Goal: Task Accomplishment & Management: Manage account settings

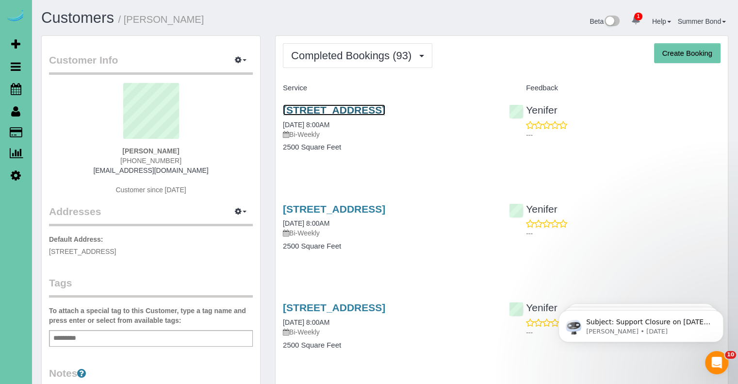
click at [335, 107] on link "4321 S 174th Ave, Omaha, NE 68135" at bounding box center [334, 109] width 102 height 11
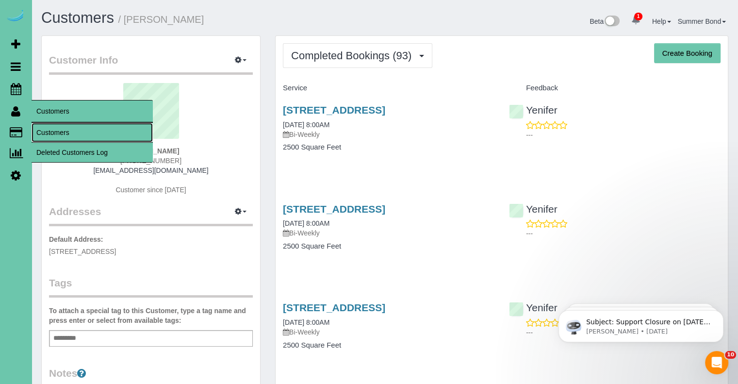
click at [37, 132] on link "Customers" at bounding box center [92, 132] width 121 height 19
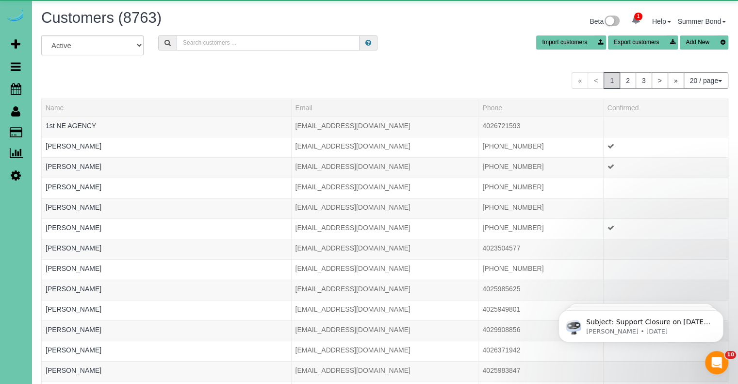
click at [231, 46] on input "text" at bounding box center [268, 42] width 183 height 15
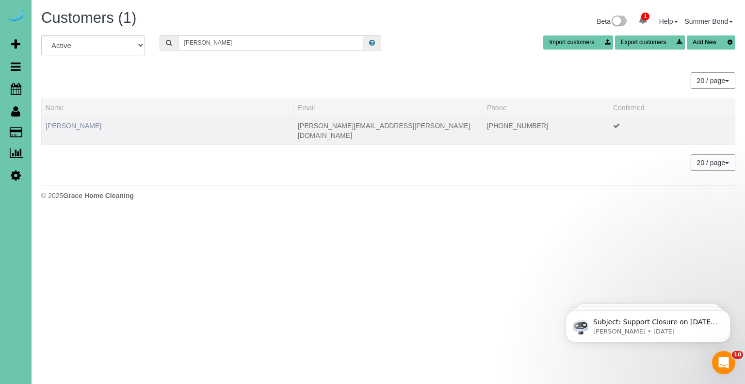
type input "Mary Hillabrand"
click at [55, 124] on link "Mary Hillabrand" at bounding box center [74, 126] width 56 height 8
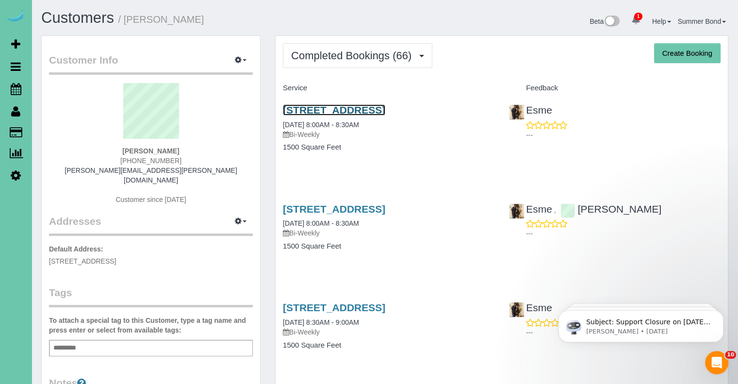
click at [315, 111] on link "8526 N 172 Circle, Bennington, NE 68007" at bounding box center [334, 109] width 102 height 11
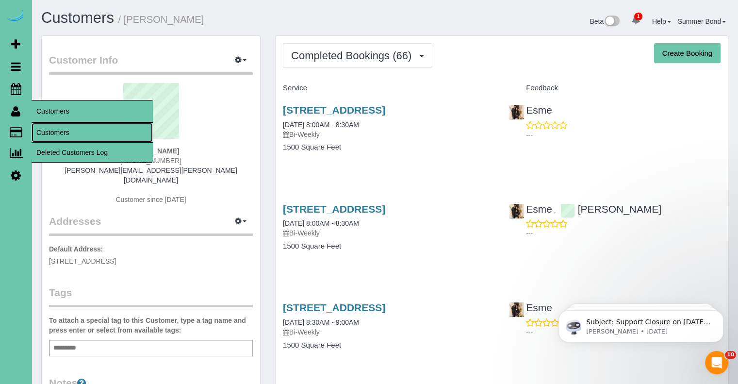
click at [45, 132] on link "Customers" at bounding box center [92, 132] width 121 height 19
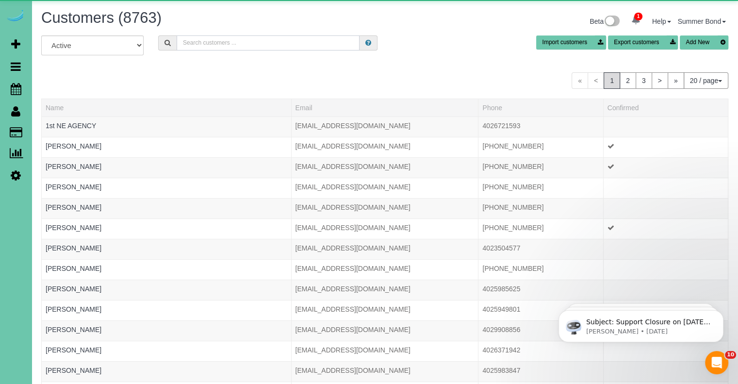
click at [218, 46] on input "text" at bounding box center [268, 42] width 183 height 15
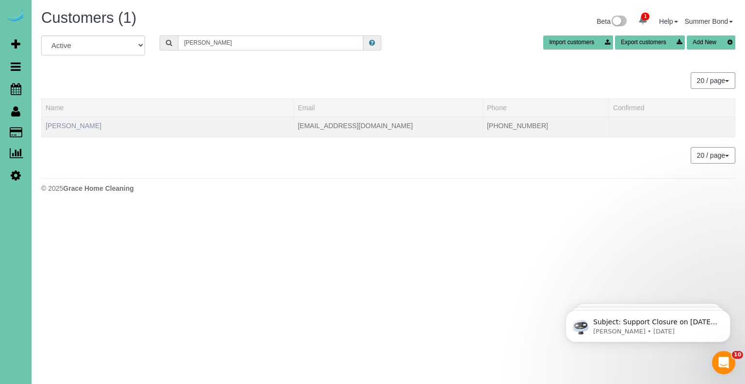
type input "holly hind"
click at [74, 128] on link "Holly Hindmarsh" at bounding box center [74, 126] width 56 height 8
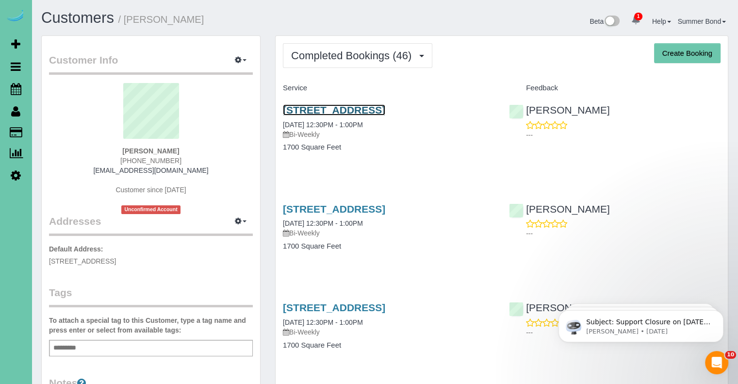
click at [298, 109] on link "14924 Polk Street, Omaha, NE 68137" at bounding box center [334, 109] width 102 height 11
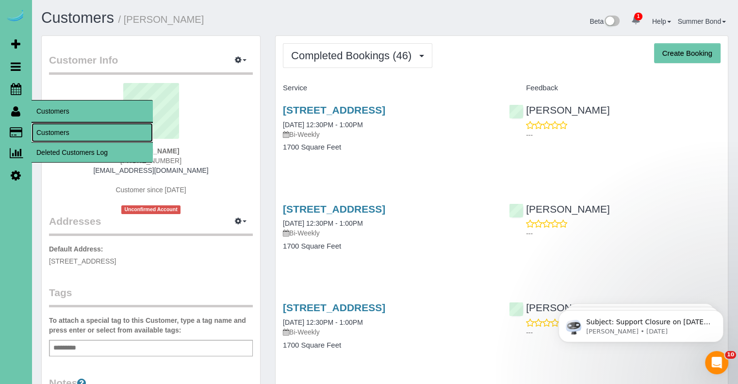
click at [41, 133] on link "Customers" at bounding box center [92, 132] width 121 height 19
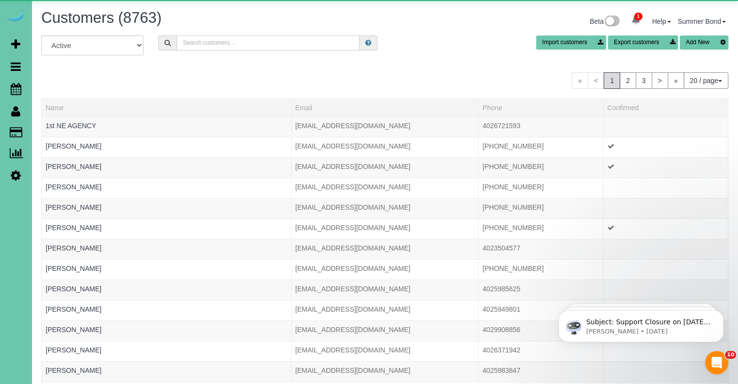
click at [203, 45] on input "text" at bounding box center [268, 42] width 183 height 15
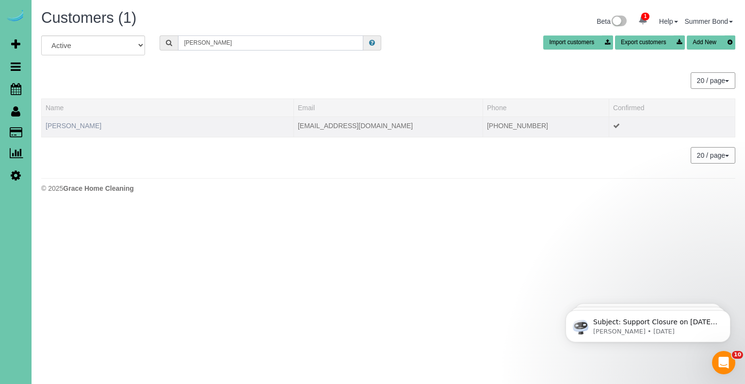
type input "linda hind"
click at [80, 123] on link "Linda Hindmarsh" at bounding box center [74, 126] width 56 height 8
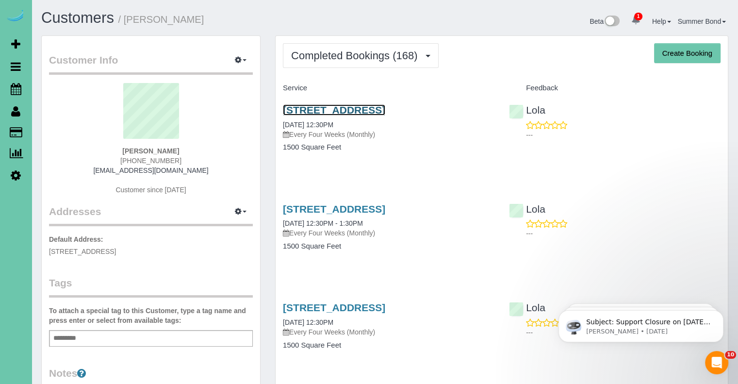
click at [326, 110] on link "1312 N 209 Street, Elkhorn, NE 68022" at bounding box center [334, 109] width 102 height 11
click at [307, 203] on link "1312 N 209 Street, Elkhorn, NE 68022" at bounding box center [334, 208] width 102 height 11
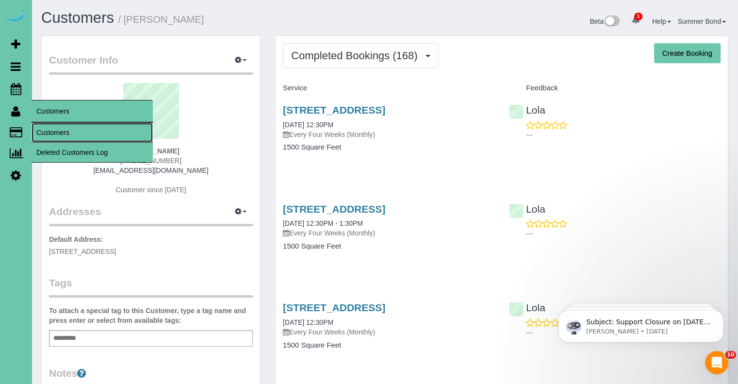
click at [42, 131] on link "Customers" at bounding box center [92, 132] width 121 height 19
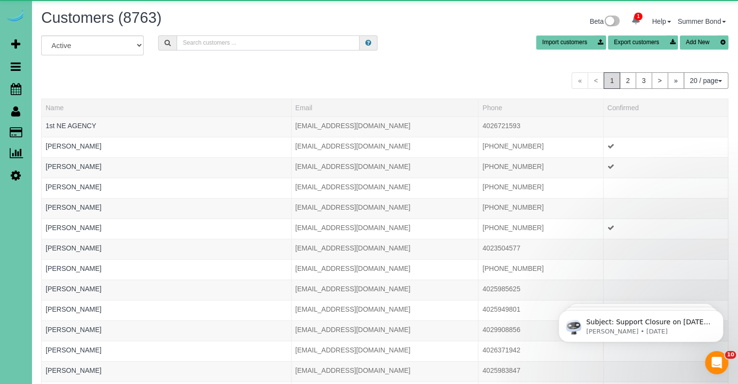
click at [221, 40] on input "text" at bounding box center [268, 42] width 183 height 15
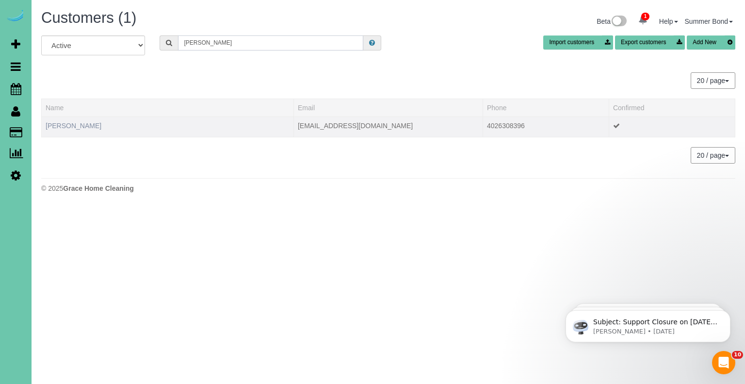
type input "hoeger"
click at [88, 123] on link "Christian Hoeger" at bounding box center [74, 126] width 56 height 8
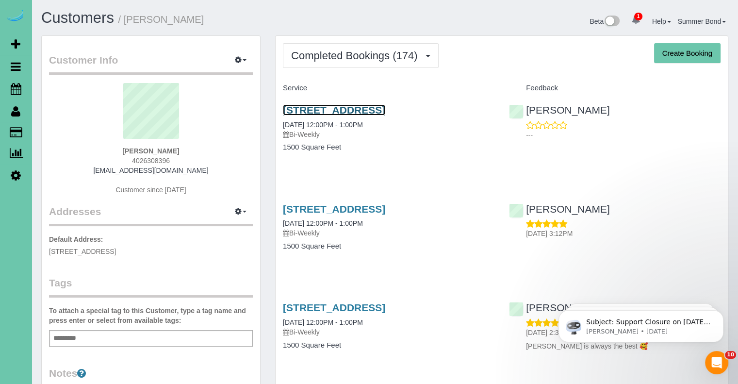
click at [300, 114] on link "2048 North 50th Street, Omaha, NE 68104" at bounding box center [334, 109] width 102 height 11
click at [356, 209] on link "2048 North 50th Street, Omaha, NE 68104" at bounding box center [334, 208] width 102 height 11
click at [385, 210] on link "2048 North 50th Street, Omaha, NE 68104" at bounding box center [334, 208] width 102 height 11
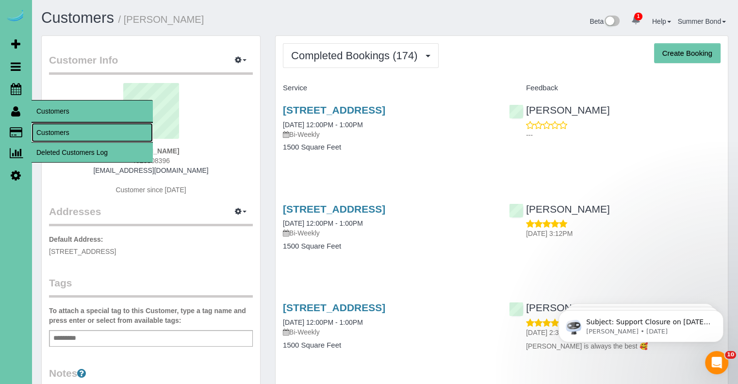
click at [44, 131] on link "Customers" at bounding box center [92, 132] width 121 height 19
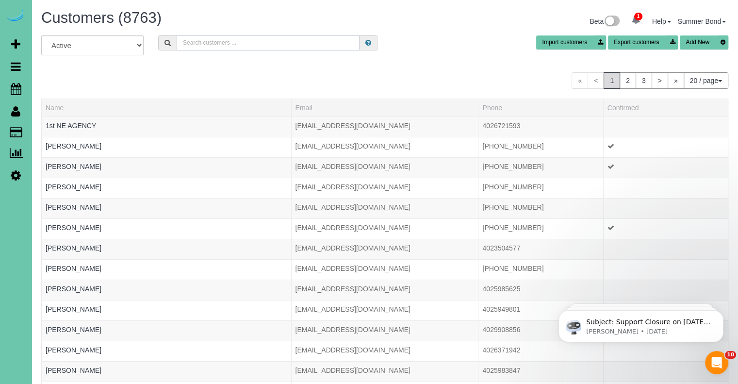
click at [213, 46] on input "text" at bounding box center [268, 42] width 183 height 15
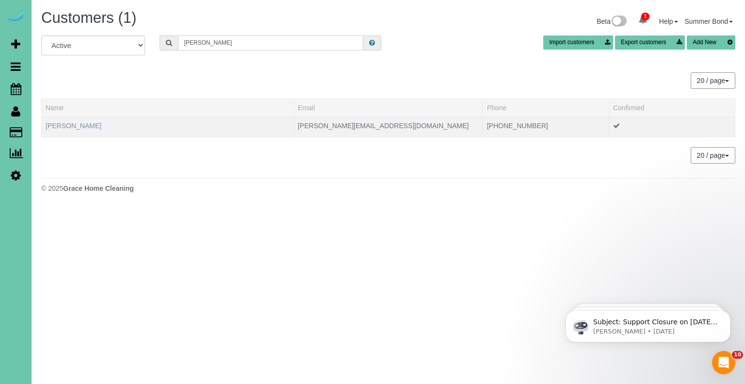
type input "hoffart"
click at [81, 123] on link "Andrew Hoffart" at bounding box center [74, 126] width 56 height 8
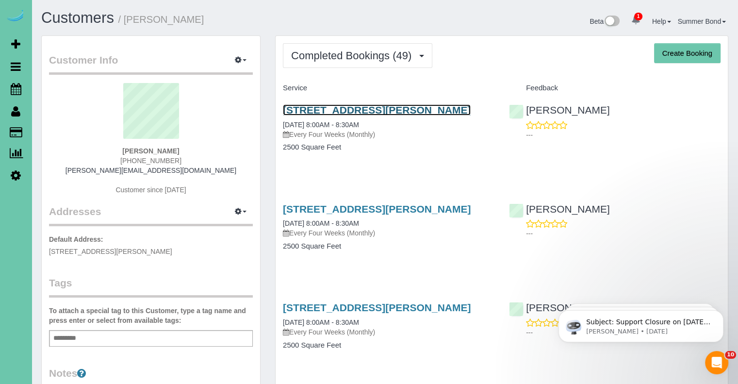
click at [355, 110] on link "3214 Chad Street, Bellevue, NE 68123" at bounding box center [377, 109] width 188 height 11
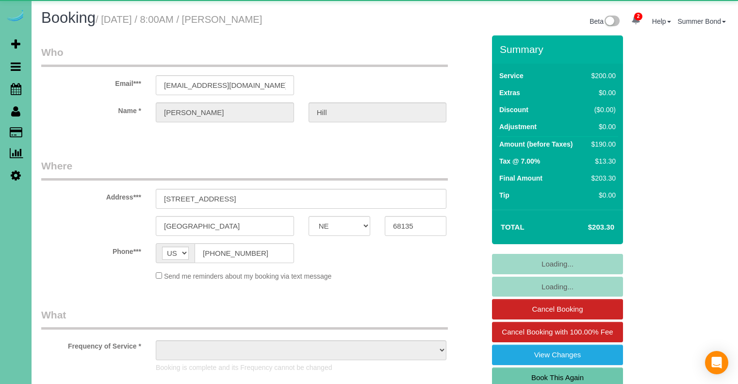
select select "NE"
select select "object:677"
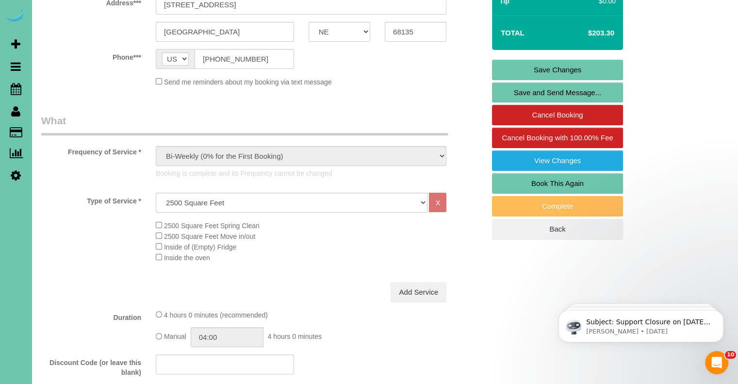
scroll to position [291, 0]
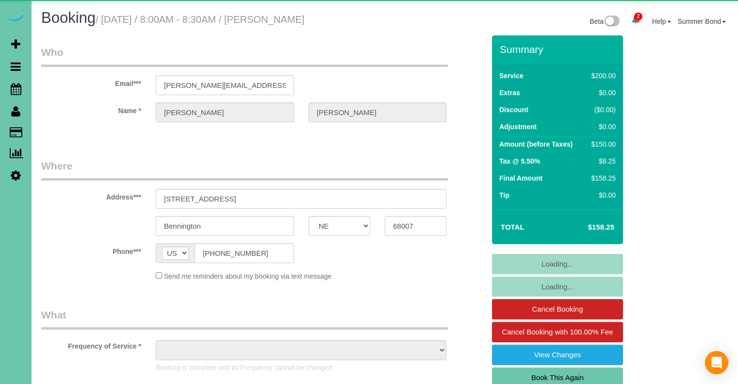
select select "NE"
select select "object:677"
select select "NE"
select select "object:935"
select select "number:36"
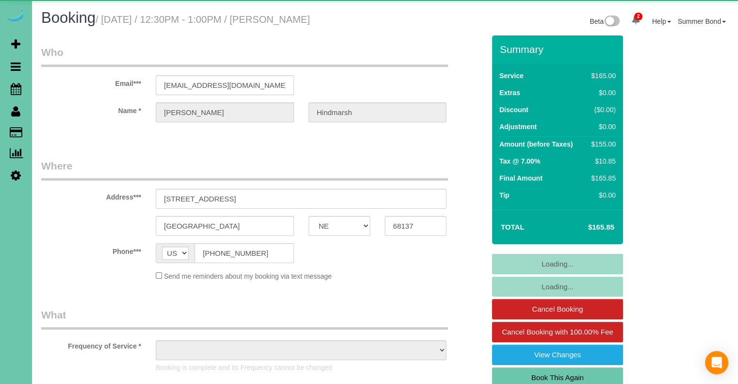
select select "number:42"
select select "NE"
select select "object:924"
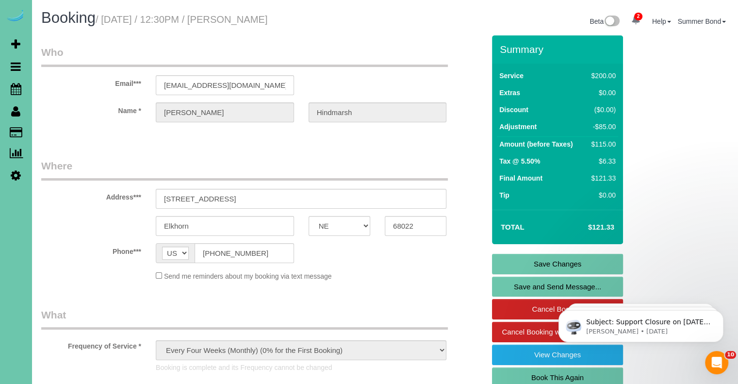
scroll to position [271, 0]
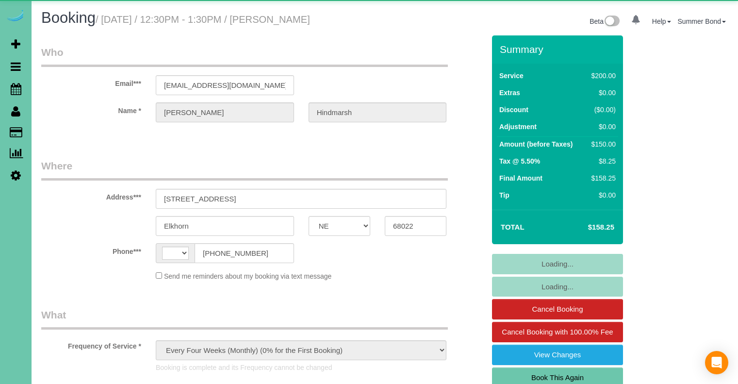
select select "NE"
select select "object:867"
select select "string:[GEOGRAPHIC_DATA]"
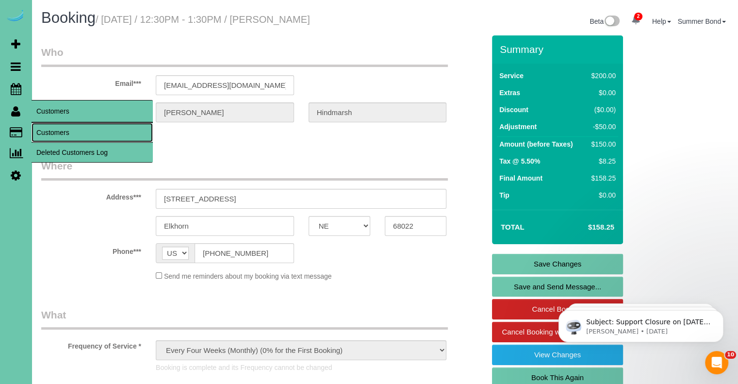
click at [45, 131] on link "Customers" at bounding box center [92, 132] width 121 height 19
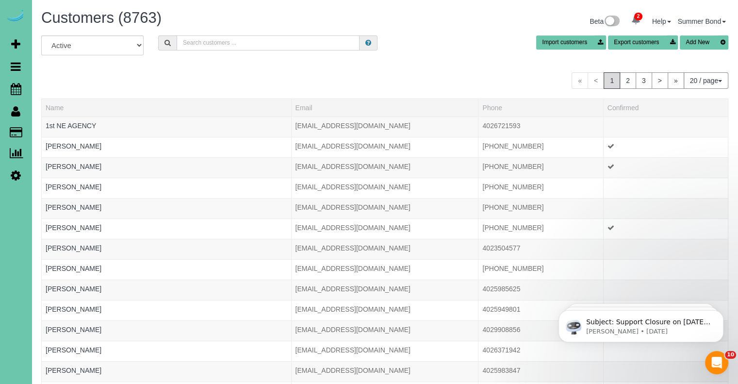
click at [229, 47] on input "text" at bounding box center [268, 42] width 183 height 15
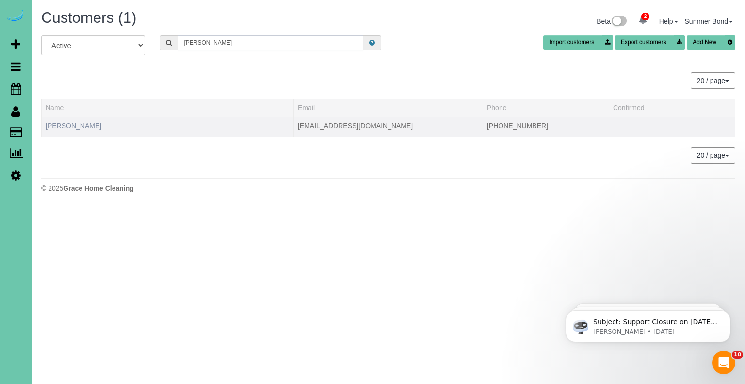
type input "hites"
click at [84, 128] on link "Gretchen Hites" at bounding box center [74, 126] width 56 height 8
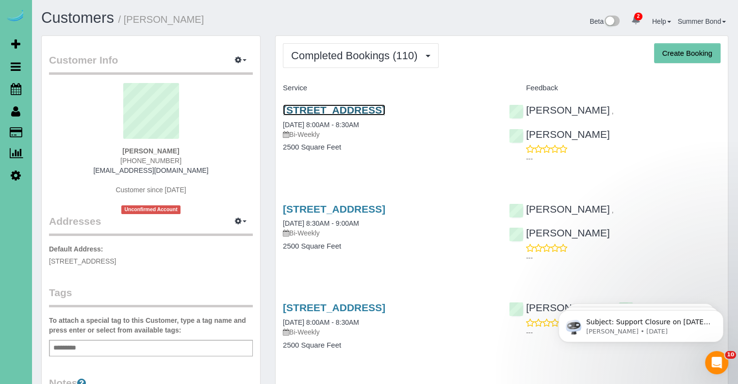
click at [325, 110] on link "2606 N 161st Terrace, Omaha, NE 68116" at bounding box center [334, 109] width 102 height 11
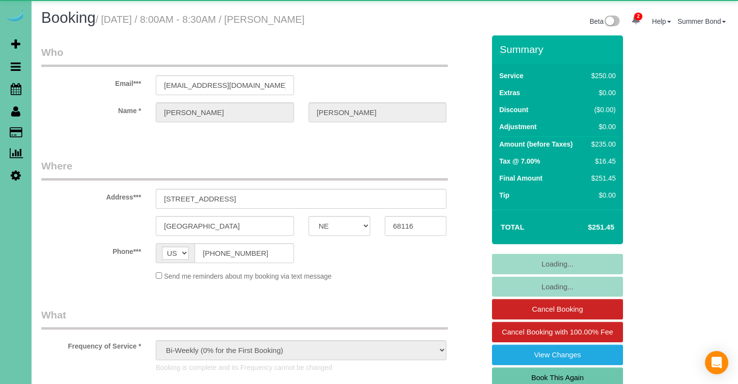
select select "NE"
select select "object:932"
select select "NE"
select select "object:938"
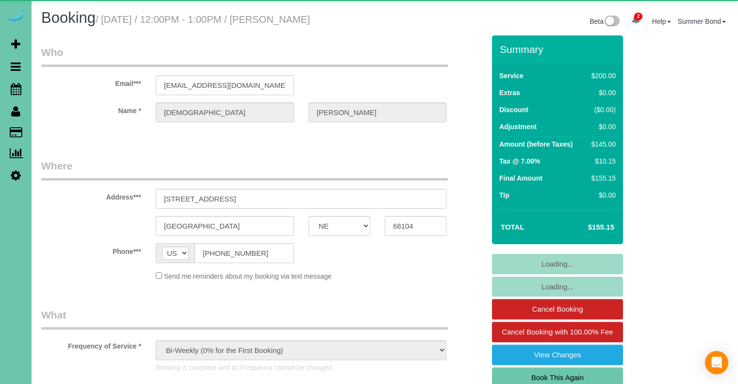
select select "NE"
select select "object:677"
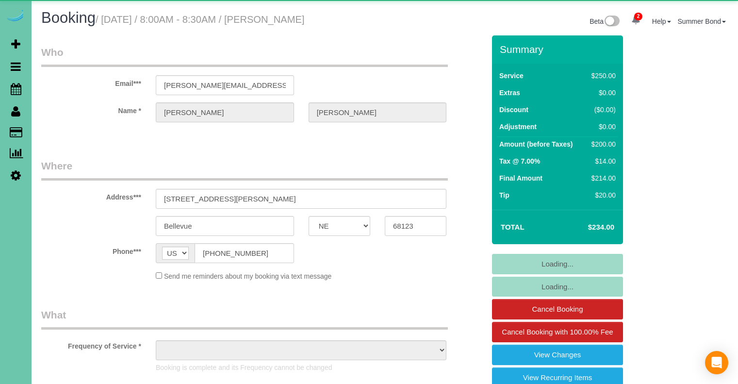
select select "NE"
select select "object:695"
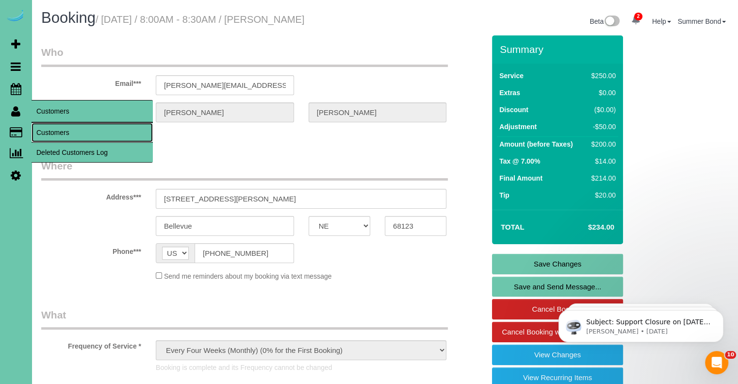
drag, startPoint x: 45, startPoint y: 133, endPoint x: 57, endPoint y: 131, distance: 12.3
click at [45, 133] on link "Customers" at bounding box center [92, 132] width 121 height 19
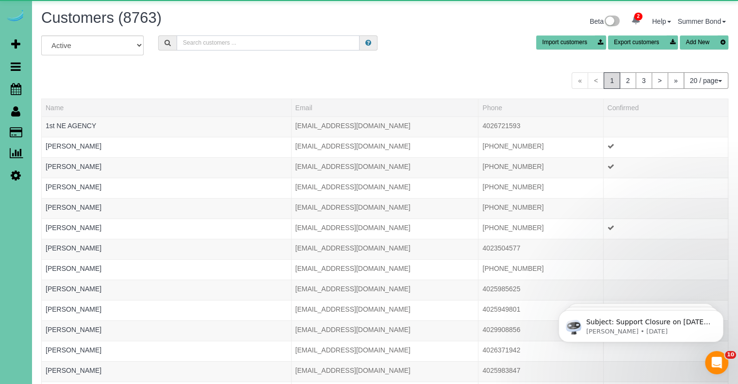
click at [218, 48] on input "text" at bounding box center [268, 42] width 183 height 15
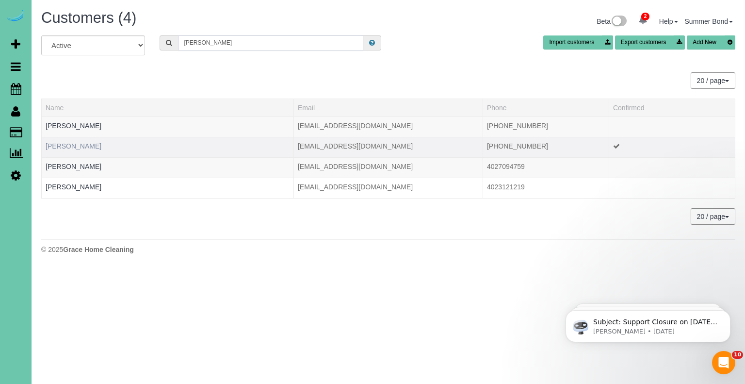
type input "hoffmann"
click at [69, 145] on link "Lynda Hoffmann" at bounding box center [74, 146] width 56 height 8
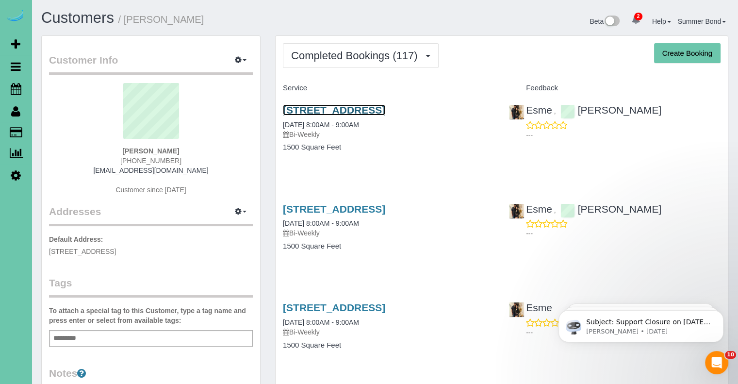
click at [385, 111] on link "6704 S 188th Street, Omaha, NE 68135" at bounding box center [334, 109] width 102 height 11
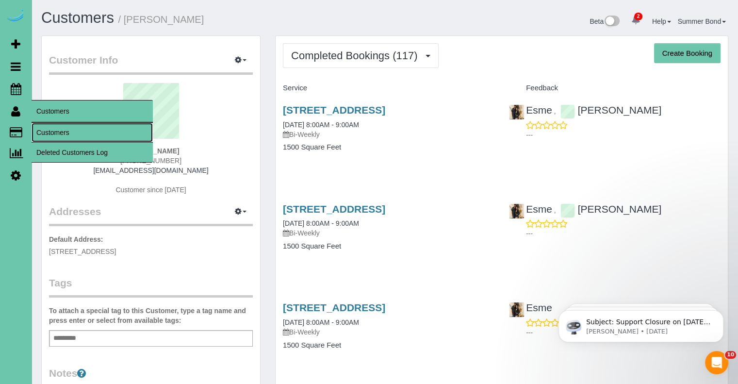
click at [44, 133] on link "Customers" at bounding box center [92, 132] width 121 height 19
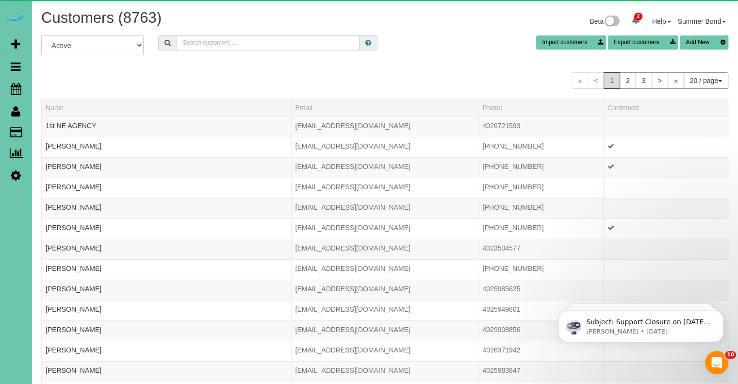
click at [203, 42] on input "text" at bounding box center [268, 42] width 183 height 15
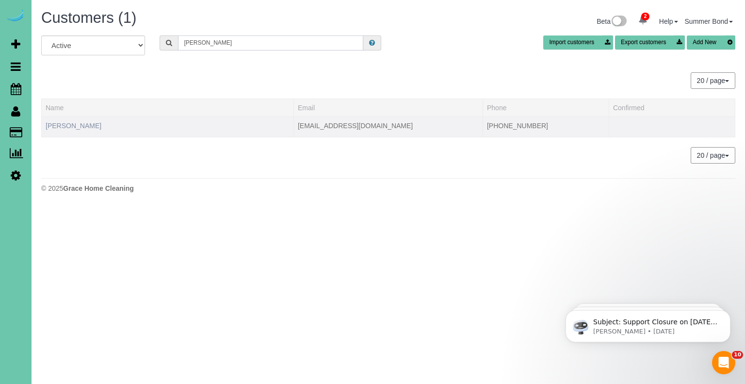
type input "holeman"
click at [69, 124] on link "Steve Holeman" at bounding box center [74, 126] width 56 height 8
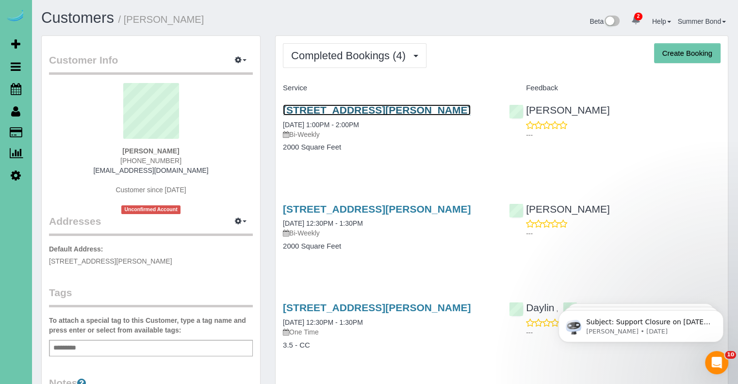
click at [305, 112] on link "7110 Girard St, Omaha, NE 68152" at bounding box center [377, 109] width 188 height 11
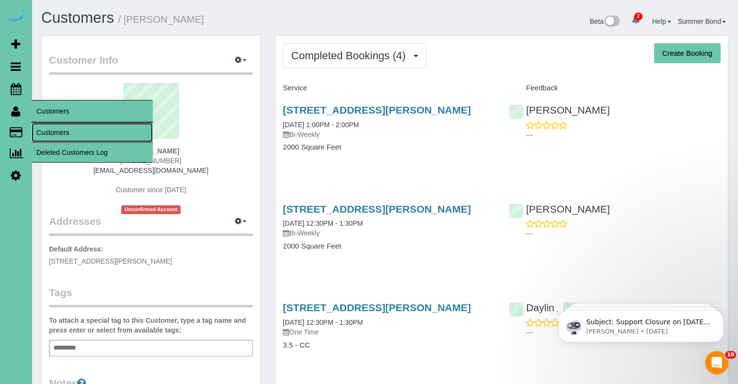
click at [40, 130] on link "Customers" at bounding box center [92, 132] width 121 height 19
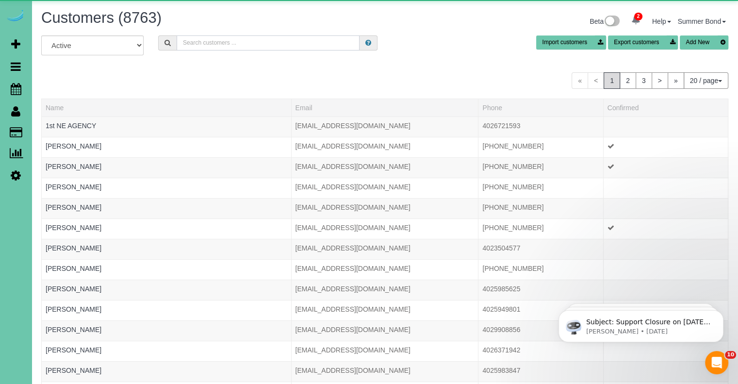
click at [254, 44] on input "text" at bounding box center [268, 42] width 183 height 15
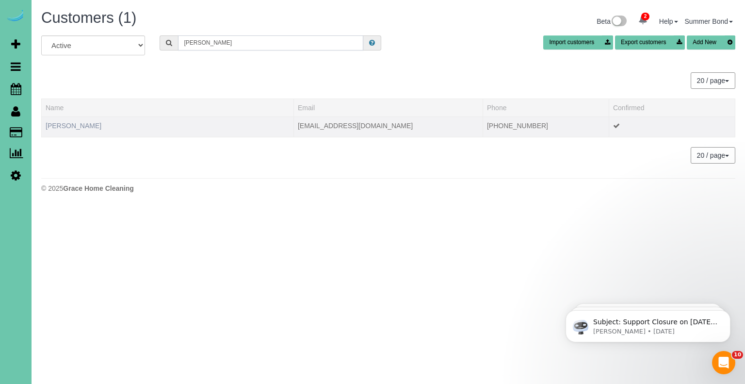
type input "holmgreen"
click at [88, 128] on link "Amanda Holmgreen" at bounding box center [74, 126] width 56 height 8
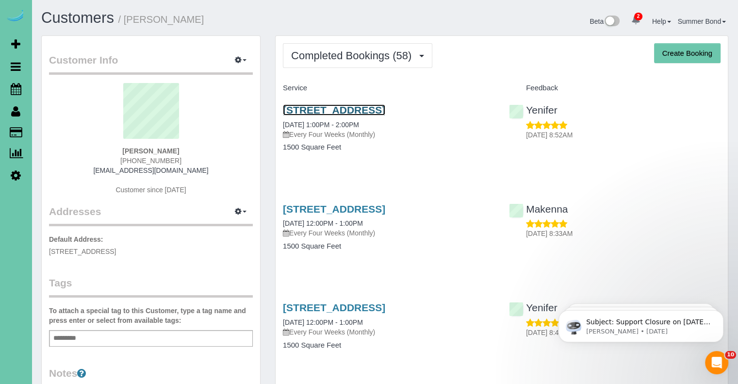
click at [294, 108] on link "7908 S 185th Street, Omaha, NE 68136" at bounding box center [334, 109] width 102 height 11
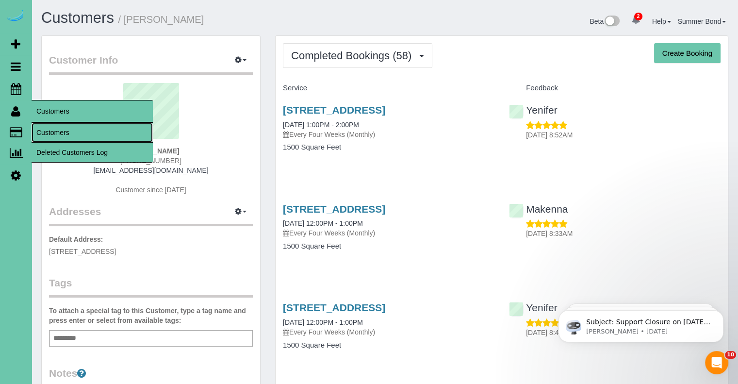
click at [47, 128] on link "Customers" at bounding box center [92, 132] width 121 height 19
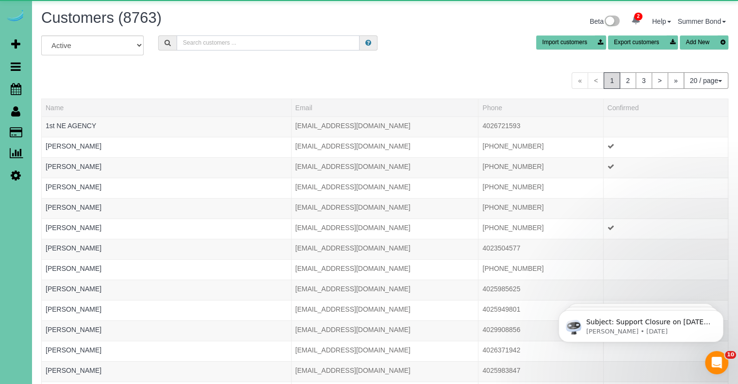
click at [223, 43] on input "text" at bounding box center [268, 42] width 183 height 15
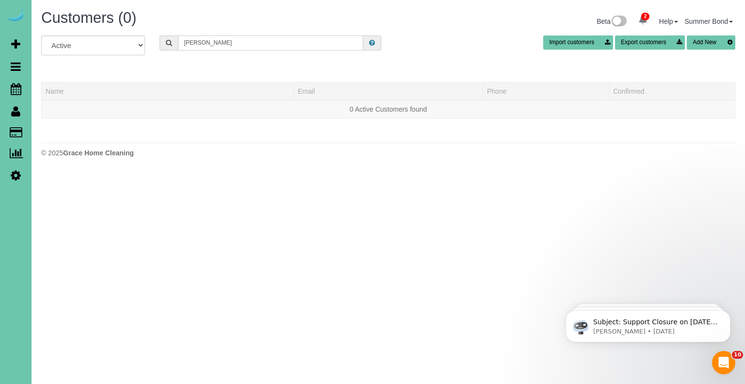
drag, startPoint x: 225, startPoint y: 39, endPoint x: 180, endPoint y: 43, distance: 45.2
click at [180, 43] on input "Kaci Hoppe" at bounding box center [270, 42] width 185 height 15
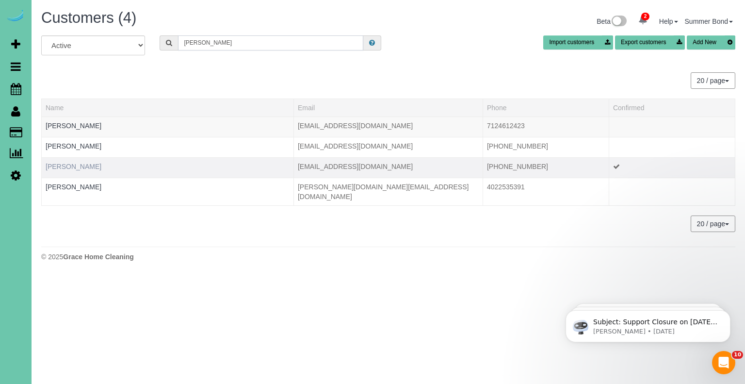
type input "Hopp"
click at [70, 163] on link "Kacie Hoppe" at bounding box center [74, 167] width 56 height 8
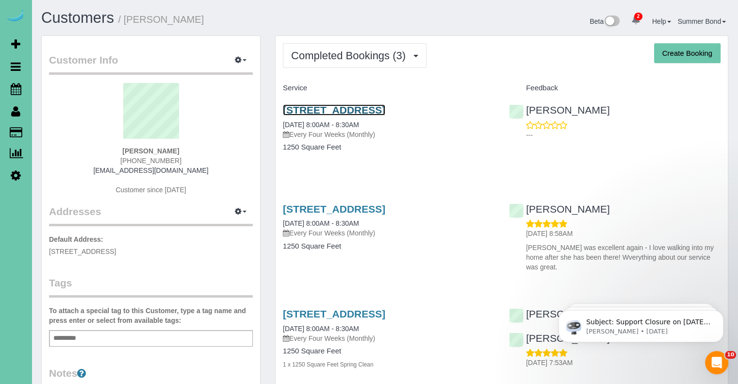
click at [297, 110] on link "114 Peregrine Pl., Council Bluffs, IA 51501" at bounding box center [334, 109] width 102 height 11
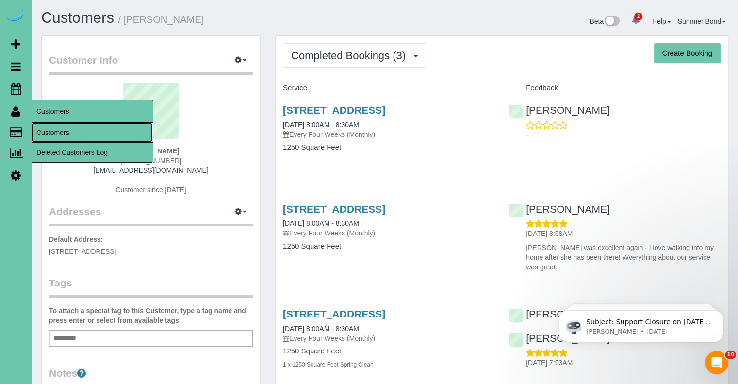
click at [44, 135] on link "Customers" at bounding box center [92, 132] width 121 height 19
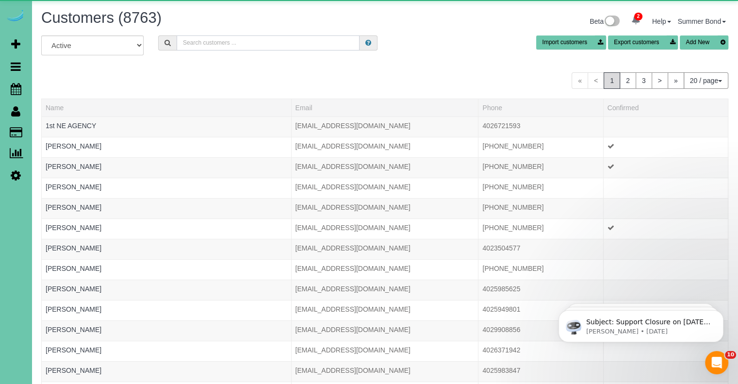
click at [204, 36] on input "text" at bounding box center [268, 42] width 183 height 15
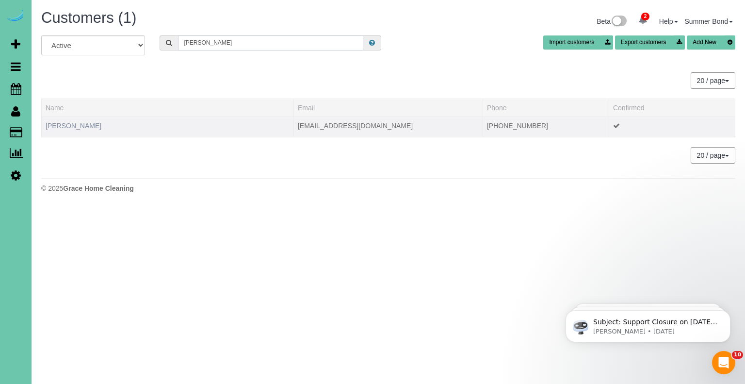
type input "hornbeak"
click at [88, 124] on link "Brittany Hornbeak" at bounding box center [74, 126] width 56 height 8
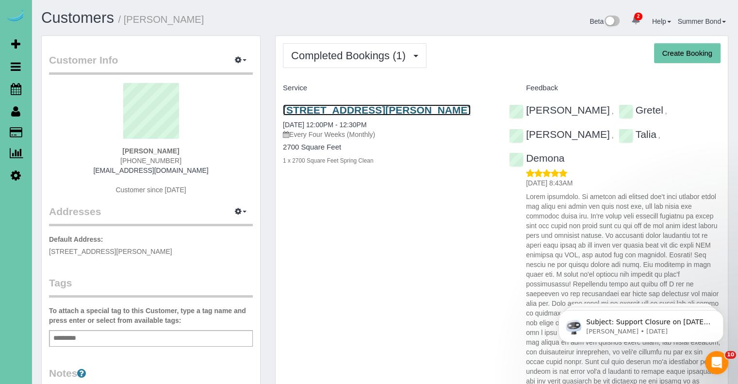
click at [323, 110] on link "3218 Chad Street, Bellevue, NE 68123" at bounding box center [377, 109] width 188 height 11
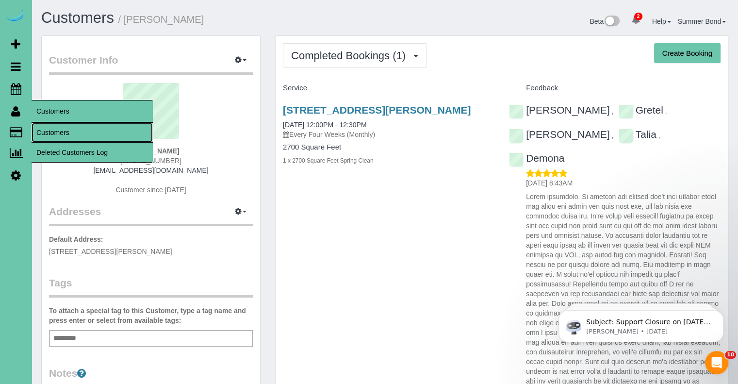
click at [42, 131] on link "Customers" at bounding box center [92, 132] width 121 height 19
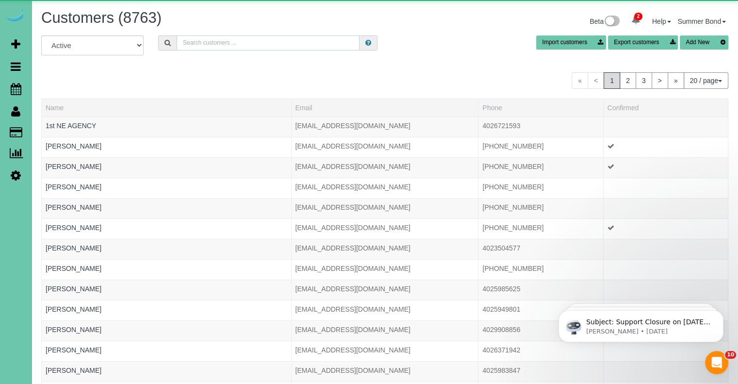
click at [212, 40] on input "text" at bounding box center [268, 42] width 183 height 15
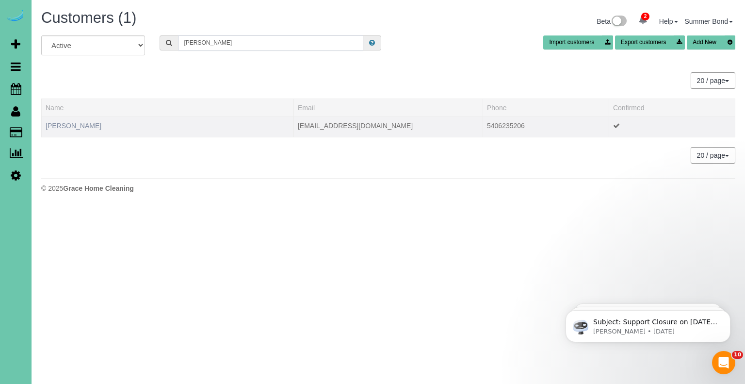
type input "Hannah Horn"
click at [78, 126] on link "Hannah Hornsby" at bounding box center [74, 126] width 56 height 8
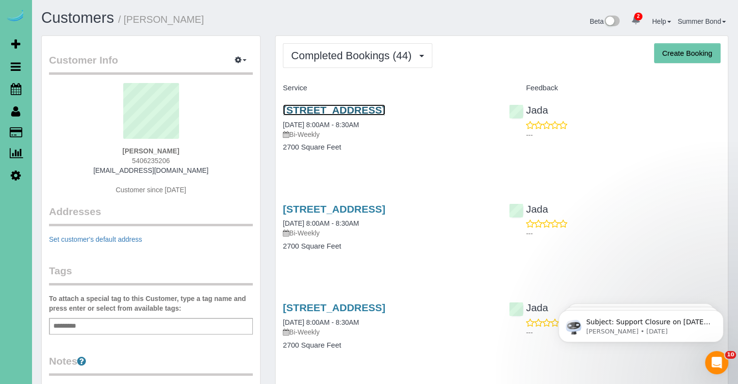
click at [308, 110] on link "2711 Country Club Ave, Omaha, NE 68104" at bounding box center [334, 109] width 102 height 11
click at [335, 208] on link "2711 Country Club Ave, Omaha, NE 68104" at bounding box center [334, 208] width 102 height 11
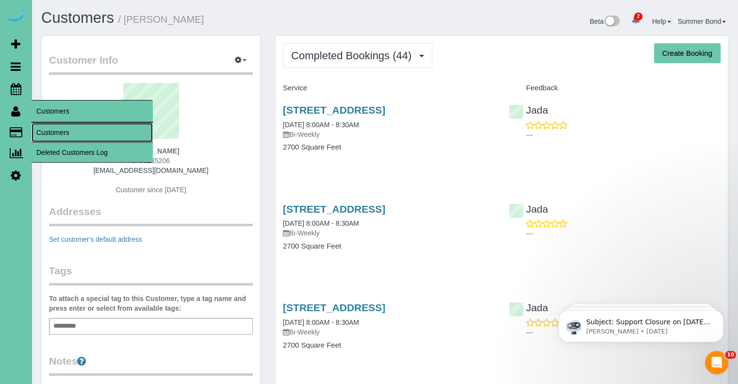
click at [42, 133] on link "Customers" at bounding box center [92, 132] width 121 height 19
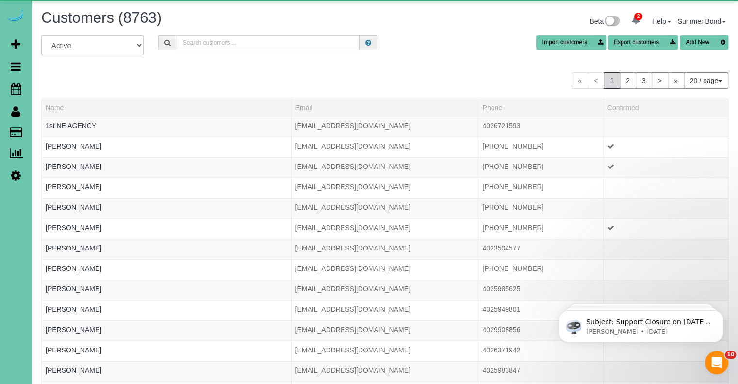
click at [232, 43] on input "text" at bounding box center [268, 42] width 183 height 15
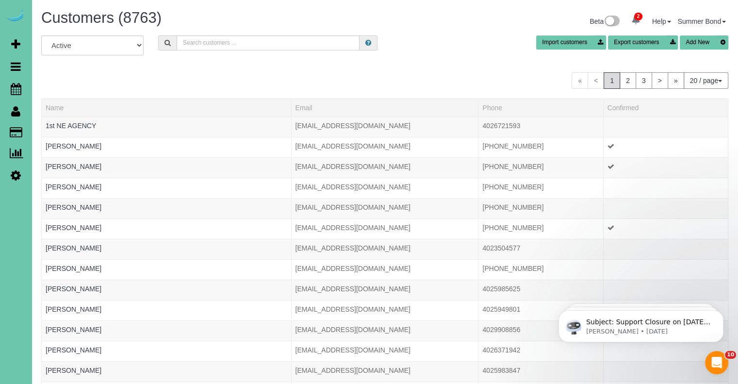
click at [245, 52] on div "All Active Archived Import customers Export customers Add New" at bounding box center [384, 48] width 701 height 27
click at [234, 43] on input "text" at bounding box center [268, 42] width 183 height 15
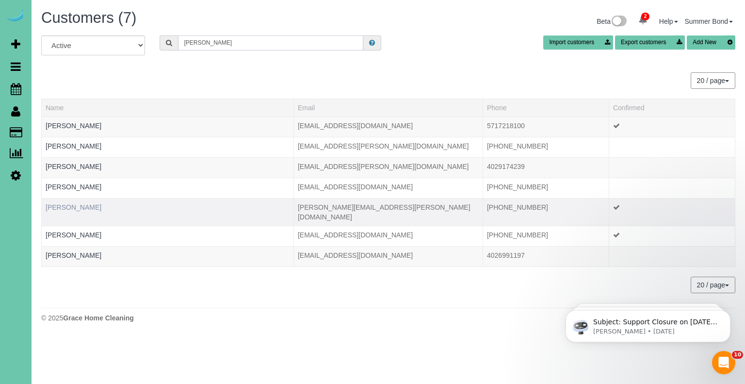
type input "Howell"
click at [64, 206] on link "Molly Howell" at bounding box center [74, 207] width 56 height 8
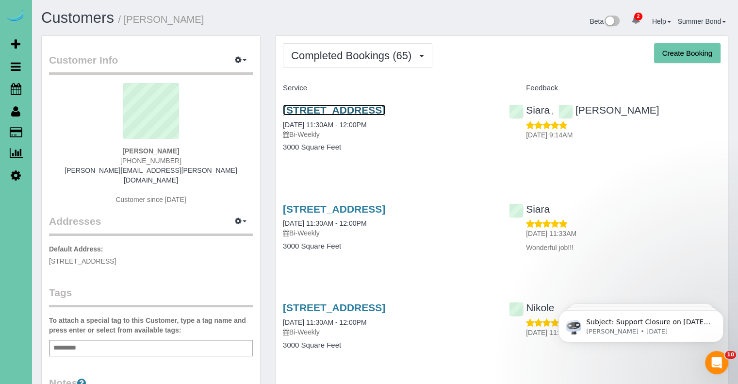
click at [338, 110] on link "11730 S 109th Street, Papillion, NE 68046" at bounding box center [334, 109] width 102 height 11
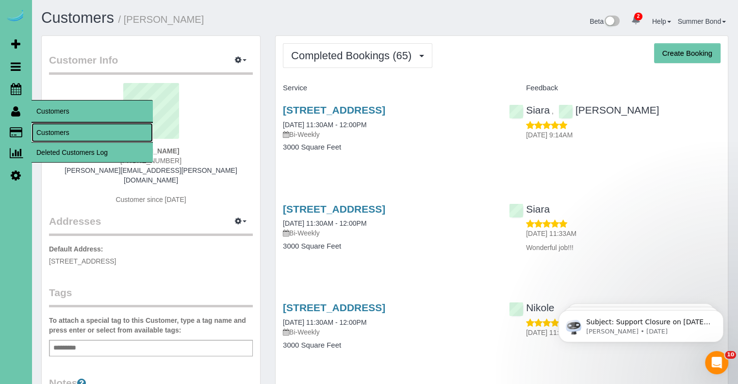
click at [45, 132] on link "Customers" at bounding box center [92, 132] width 121 height 19
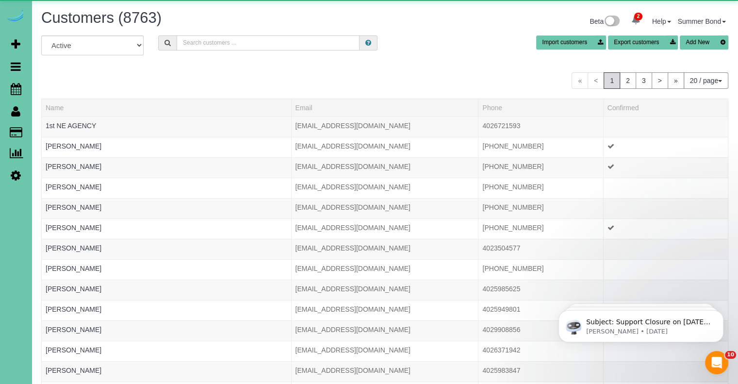
click at [194, 42] on input "text" at bounding box center [268, 42] width 183 height 15
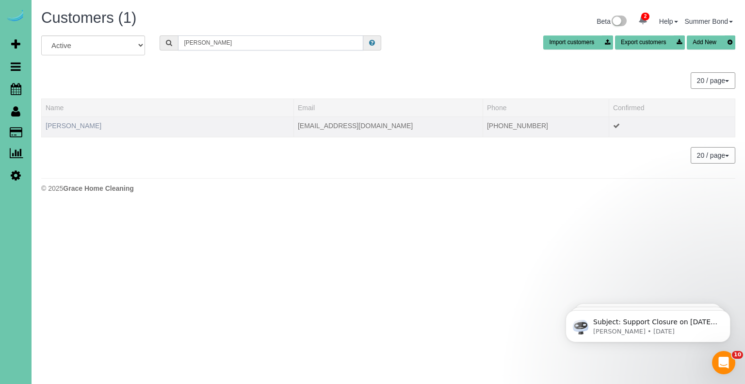
type input "Hruza"
click at [76, 123] on link "Kimberly Hruza" at bounding box center [74, 126] width 56 height 8
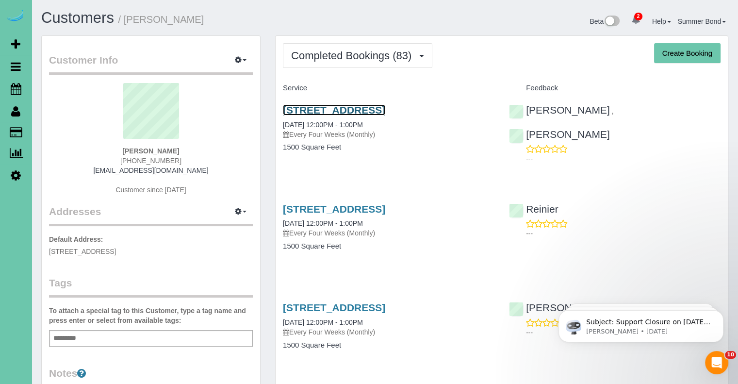
click at [318, 112] on link "18907 Briar Street, Gretna, NE 68028" at bounding box center [334, 109] width 102 height 11
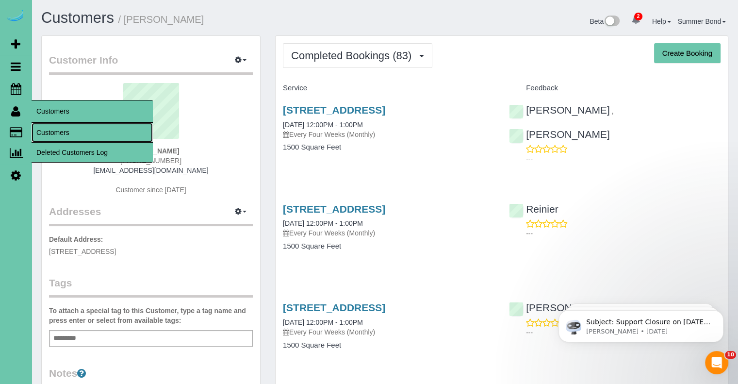
click at [40, 128] on link "Customers" at bounding box center [92, 132] width 121 height 19
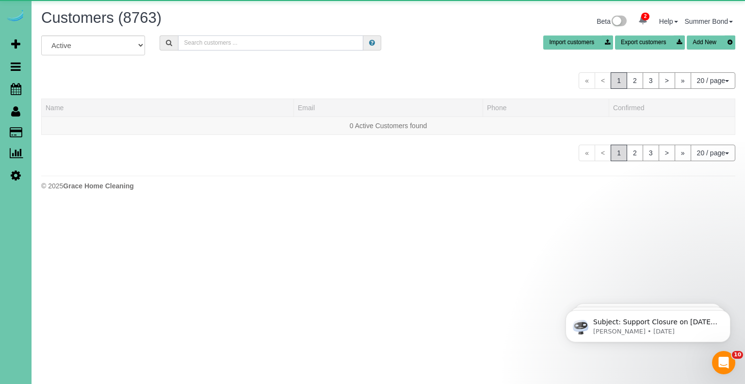
click at [208, 36] on input "text" at bounding box center [270, 42] width 185 height 15
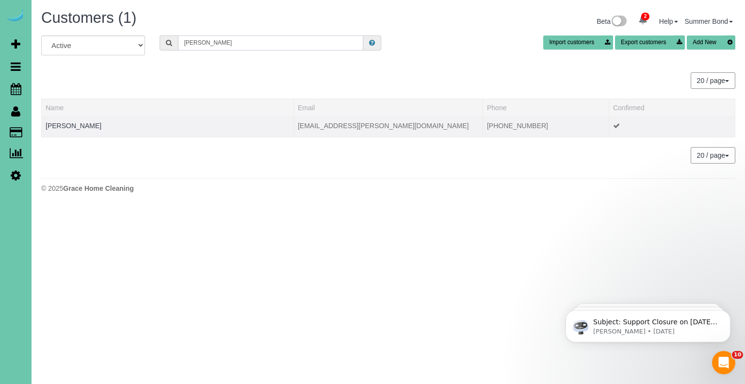
type input "Huggins"
click at [70, 129] on td "Rachel Huggins" at bounding box center [168, 126] width 252 height 20
click at [69, 125] on link "Rachel Huggins" at bounding box center [74, 126] width 56 height 8
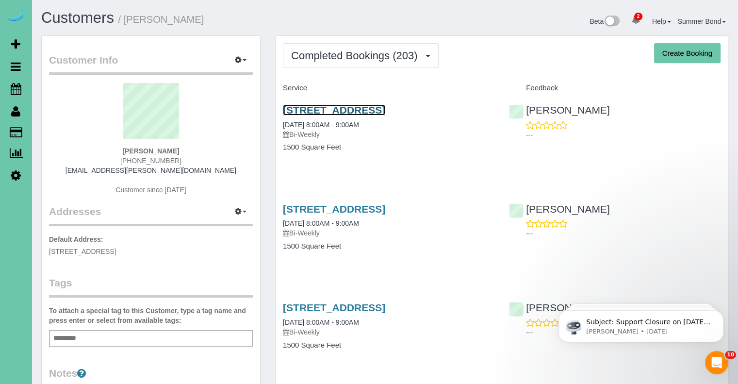
click at [290, 106] on link "2502 N 81st Street, Omaha, NE 68134" at bounding box center [334, 109] width 102 height 11
click at [352, 114] on link "2502 N 81st Street, Omaha, NE 68134" at bounding box center [334, 109] width 102 height 11
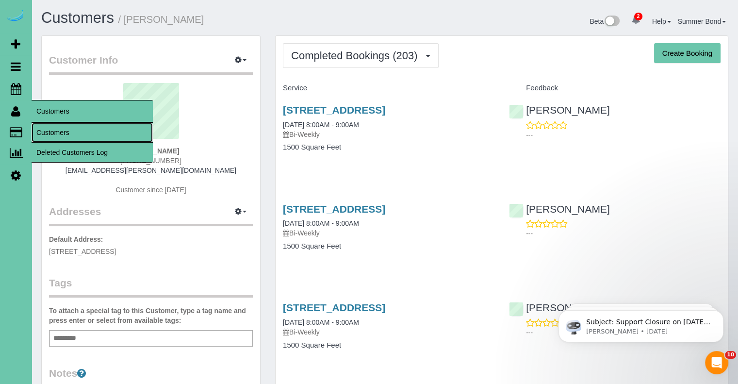
click at [43, 135] on link "Customers" at bounding box center [92, 132] width 121 height 19
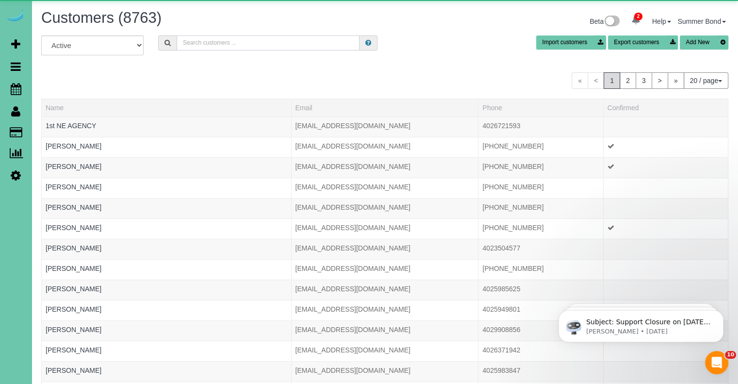
click at [210, 44] on input "text" at bounding box center [268, 42] width 183 height 15
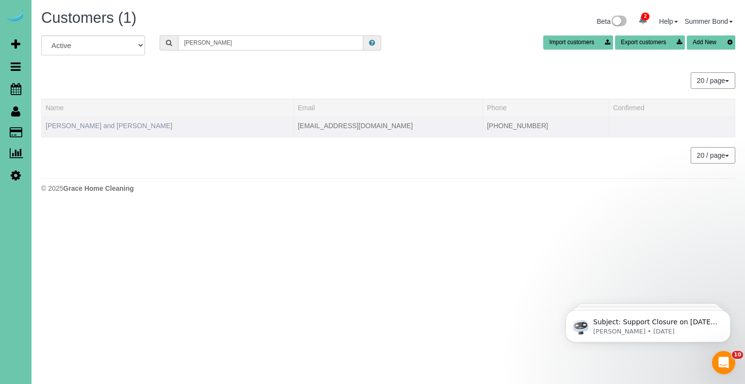
type input "hultgren"
click at [125, 127] on link "Steve and Cassandra Hultgren" at bounding box center [109, 126] width 127 height 8
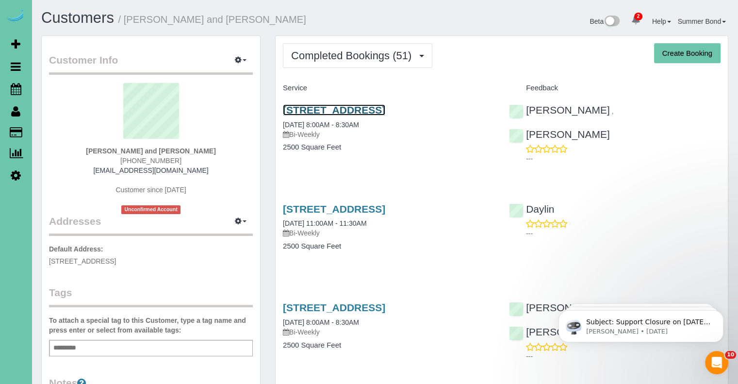
click at [295, 112] on link "1711 S 176th St, Omaha, NE 68130" at bounding box center [334, 109] width 102 height 11
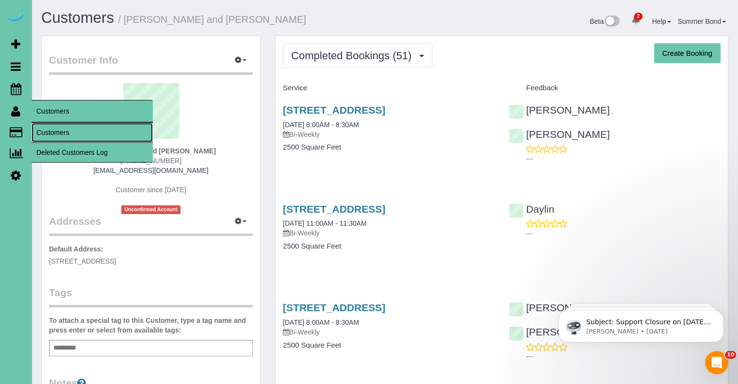
click at [47, 134] on link "Customers" at bounding box center [92, 132] width 121 height 19
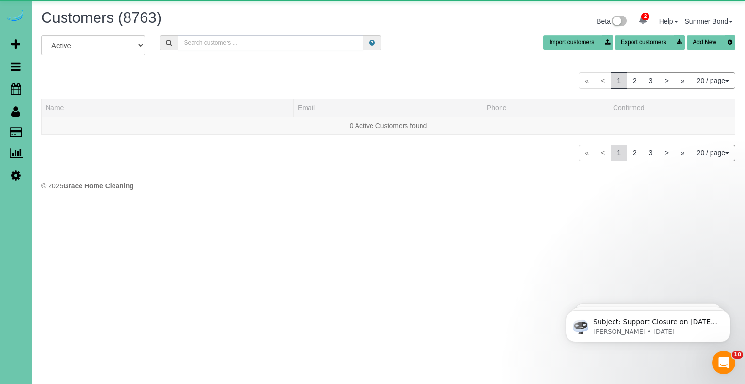
click at [262, 42] on input "text" at bounding box center [270, 42] width 185 height 15
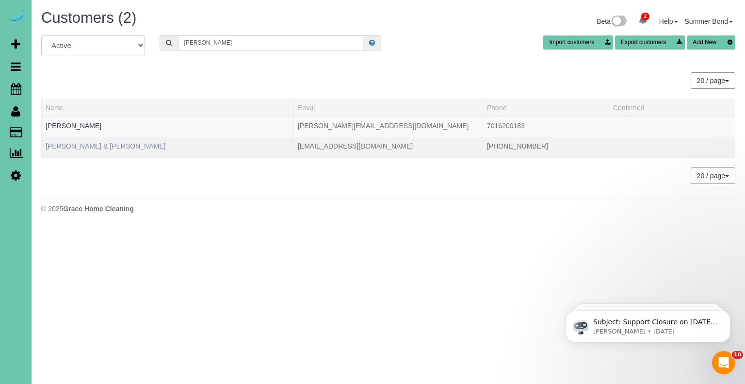
type input "Hume"
click at [87, 145] on link "Renne & Rich Hume" at bounding box center [106, 146] width 120 height 8
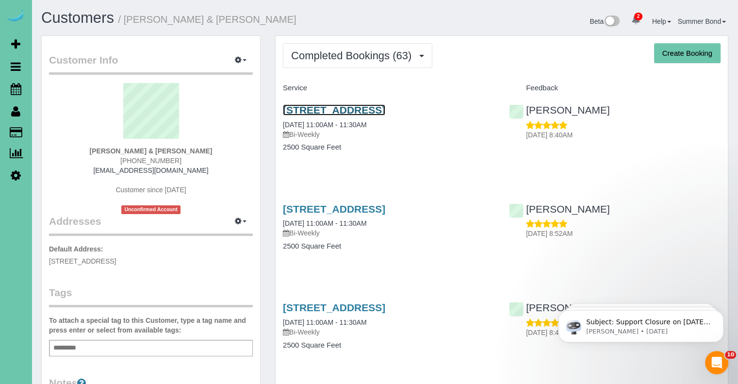
click at [313, 115] on link "7265 N 155th St, Bennington, NE 68007" at bounding box center [334, 109] width 102 height 11
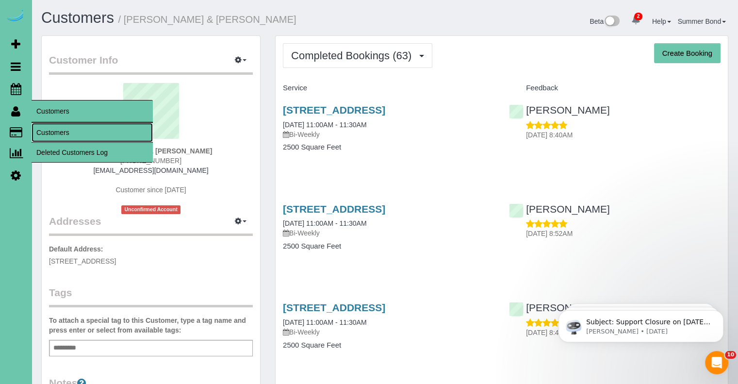
click at [36, 131] on link "Customers" at bounding box center [92, 132] width 121 height 19
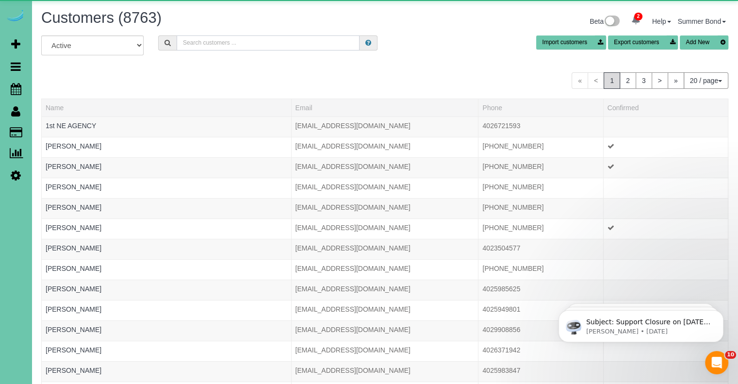
click at [216, 46] on input "text" at bounding box center [268, 42] width 183 height 15
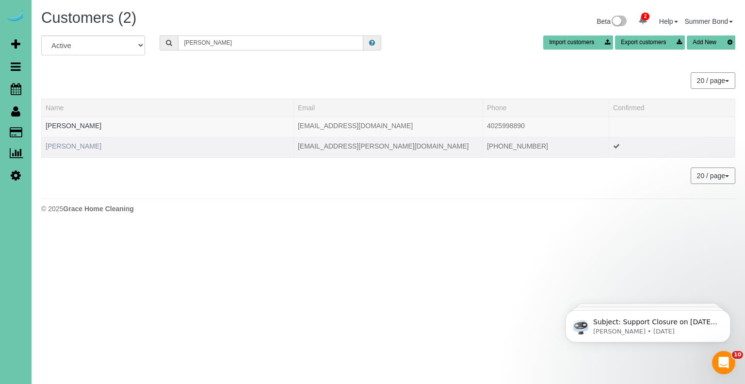
type input "Hundtoft"
click at [67, 143] on link "John Hundtoft" at bounding box center [74, 146] width 56 height 8
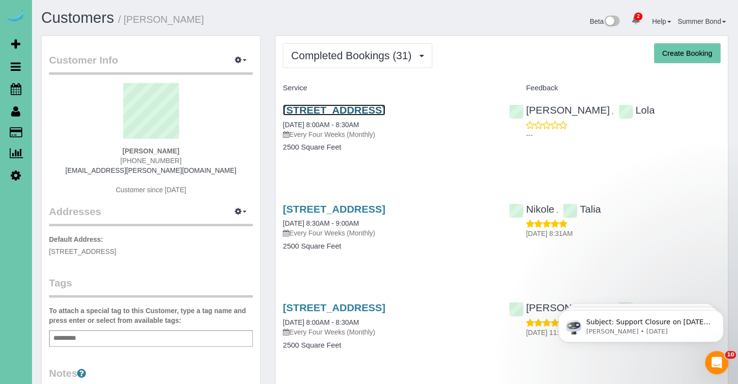
click at [304, 107] on link "4511 S 167th Ave, Omaha, NE 68135" at bounding box center [334, 109] width 102 height 11
click at [325, 205] on link "4511 S 167th Ave, Omaha, NE 68135" at bounding box center [334, 208] width 102 height 11
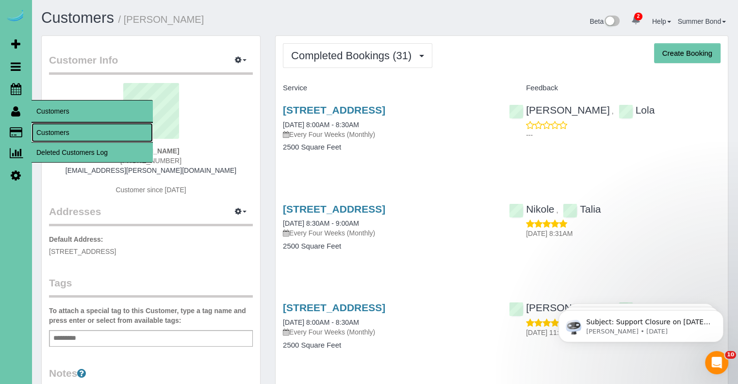
click at [40, 134] on link "Customers" at bounding box center [92, 132] width 121 height 19
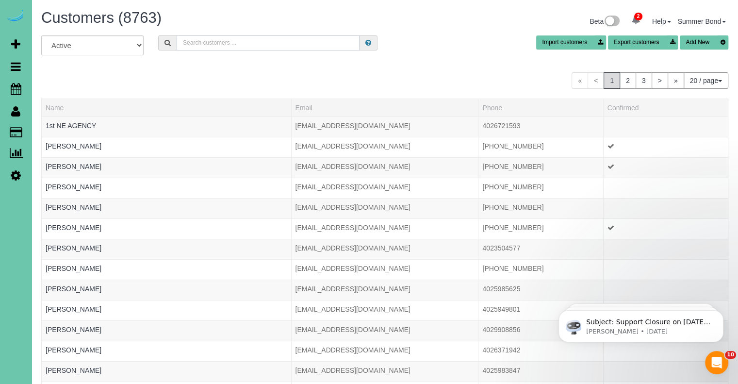
click at [246, 48] on input "text" at bounding box center [268, 42] width 183 height 15
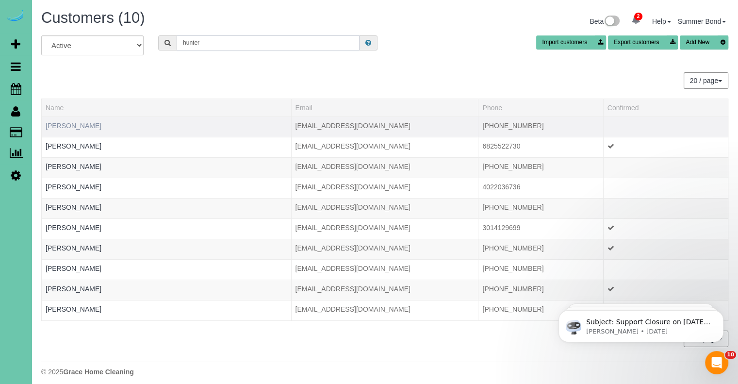
type input "hunter"
click at [71, 126] on link "Bryan Hunter" at bounding box center [74, 126] width 56 height 8
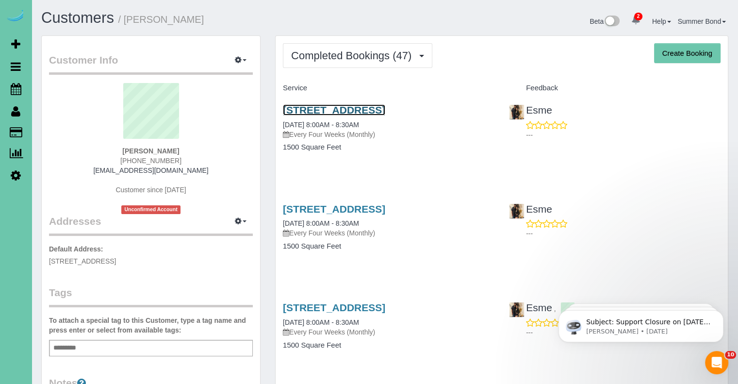
click at [336, 111] on link "3113 N 183rd Street, Elkhorn, NE 68022" at bounding box center [334, 109] width 102 height 11
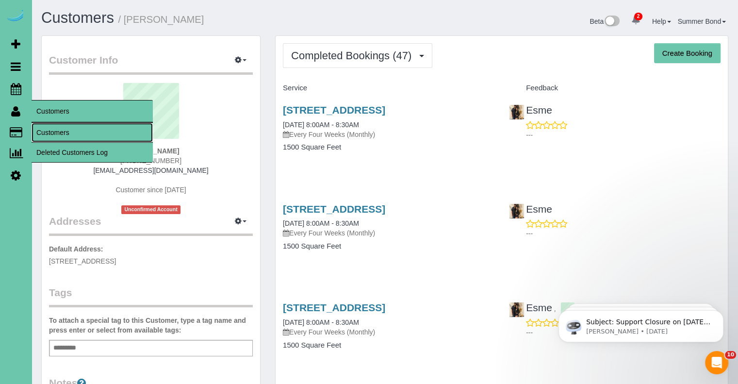
click at [47, 133] on link "Customers" at bounding box center [92, 132] width 121 height 19
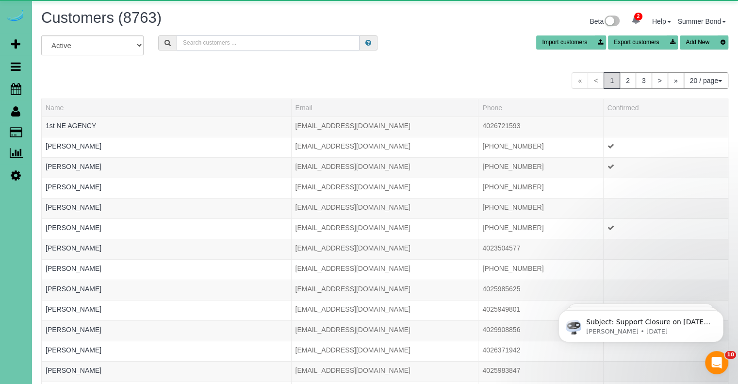
click at [226, 42] on input "text" at bounding box center [268, 42] width 183 height 15
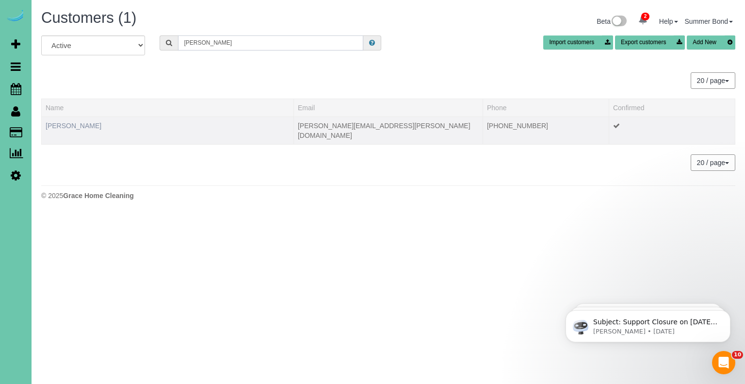
type input "Craig i"
click at [65, 123] on link "Craig Ingrisano" at bounding box center [74, 126] width 56 height 8
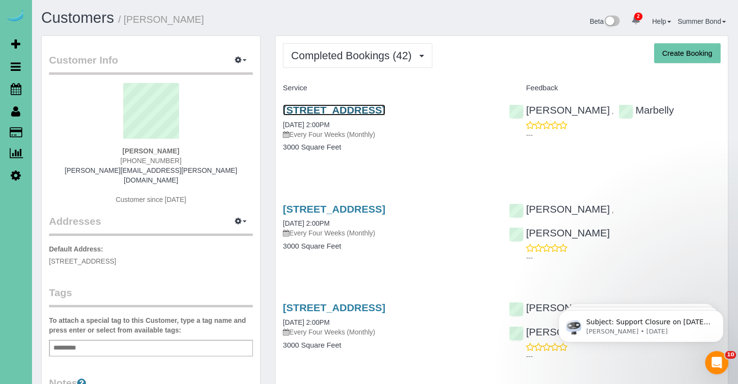
click at [295, 112] on link "17126 Colony Drive, Omaha, NE 68136" at bounding box center [334, 109] width 102 height 11
click at [332, 211] on link "17126 Colony Drive, Omaha, NE 68136" at bounding box center [334, 208] width 102 height 11
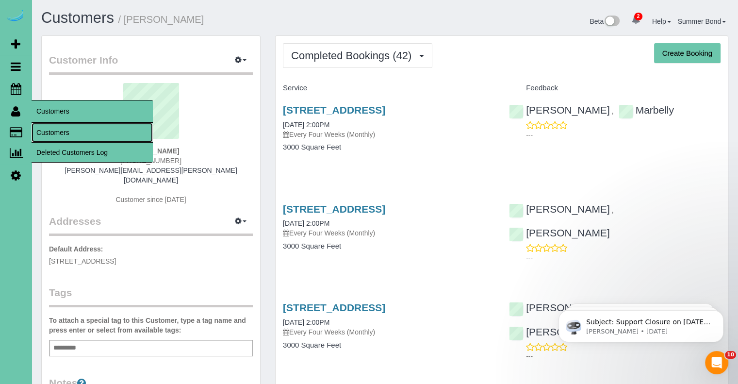
click at [43, 132] on link "Customers" at bounding box center [92, 132] width 121 height 19
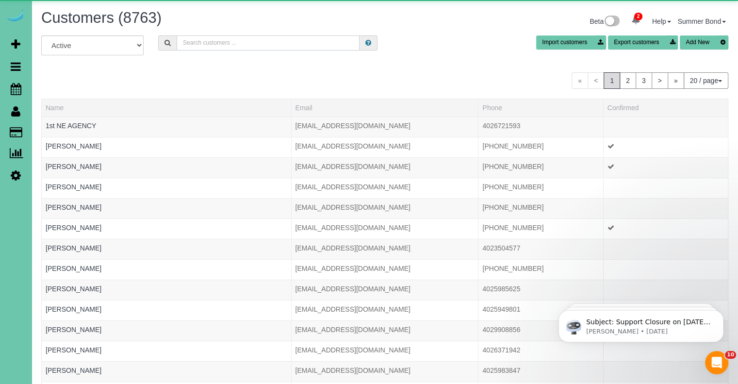
click at [201, 44] on input "text" at bounding box center [268, 42] width 183 height 15
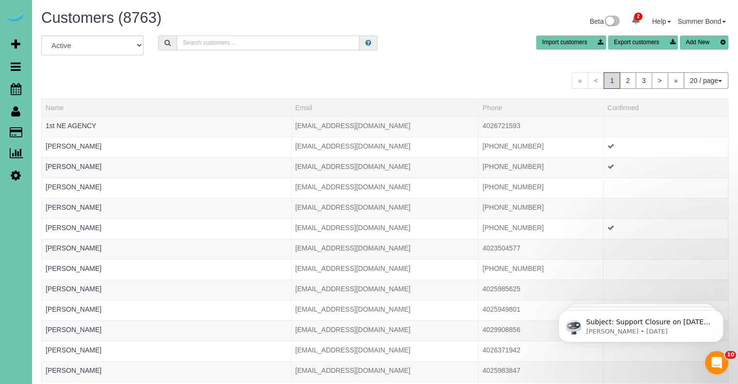
type input "B"
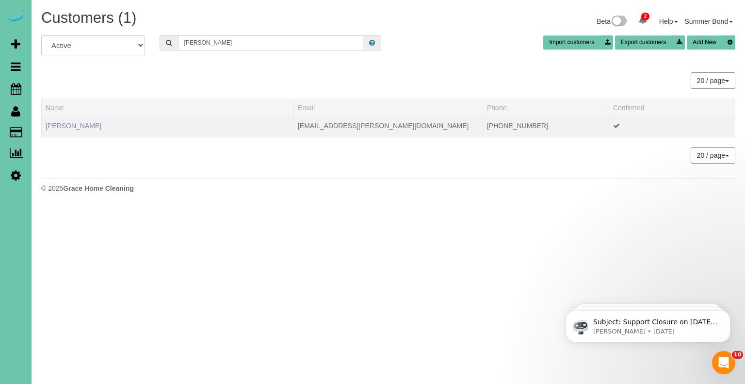
type input "abbey jack"
click at [85, 124] on link "Abbey Jackson" at bounding box center [74, 126] width 56 height 8
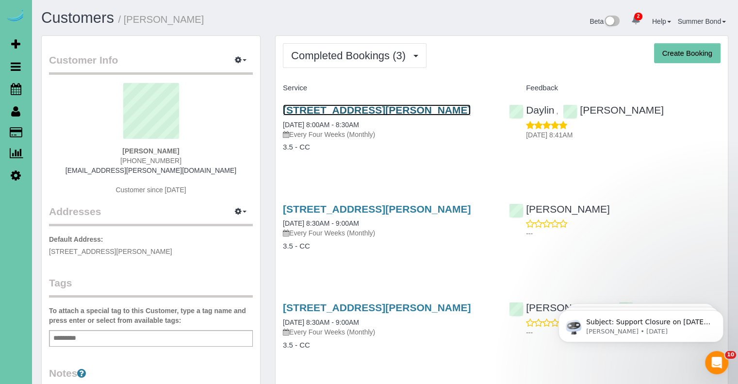
click at [367, 108] on link "2916 Whiteman Dr, Bellevue, NE 68123" at bounding box center [377, 109] width 188 height 11
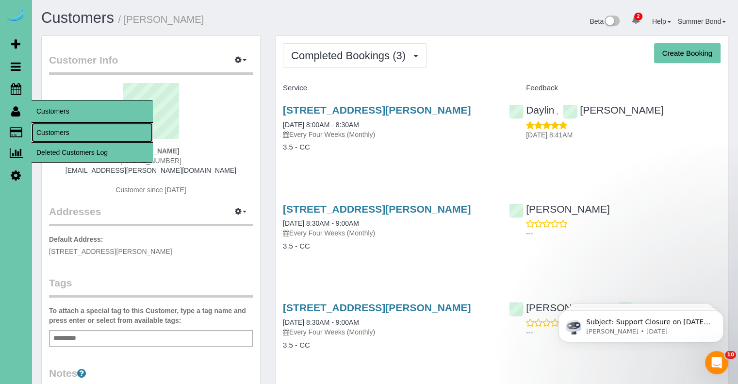
click at [43, 131] on link "Customers" at bounding box center [92, 132] width 121 height 19
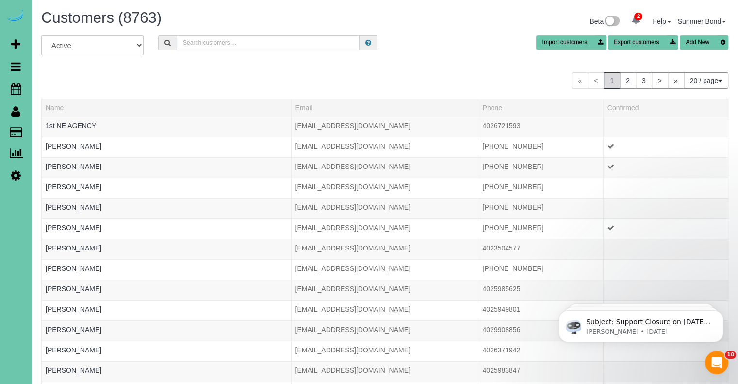
click at [217, 46] on input "text" at bounding box center [268, 42] width 183 height 15
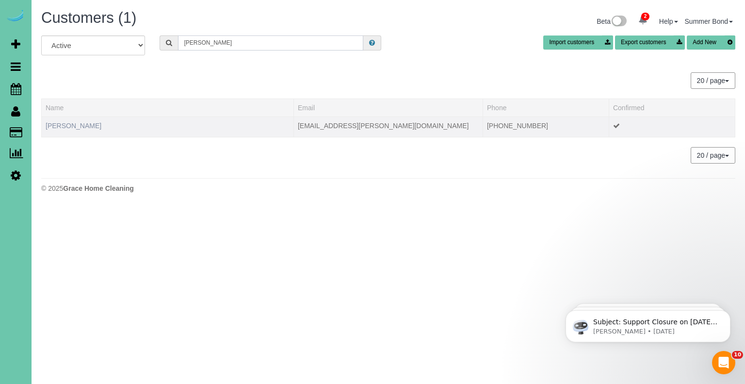
type input "[PERSON_NAME]"
click at [67, 125] on link "Mitzi Jahn" at bounding box center [74, 126] width 56 height 8
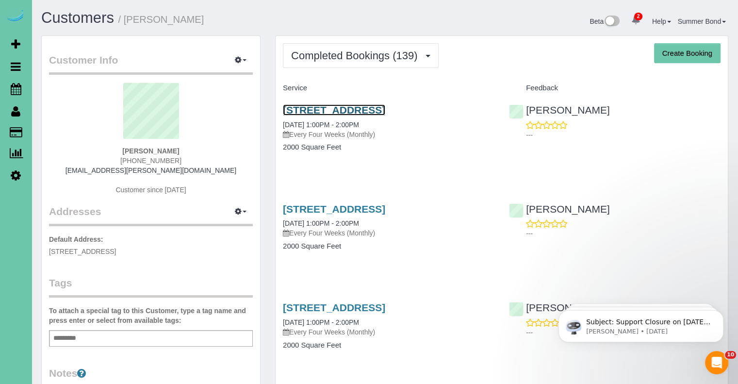
click at [303, 110] on link "506 Gruenther St, Papillion, NE 68064" at bounding box center [334, 109] width 102 height 11
click at [336, 205] on link "506 Gruenther St, Papillion, NE 68064" at bounding box center [334, 208] width 102 height 11
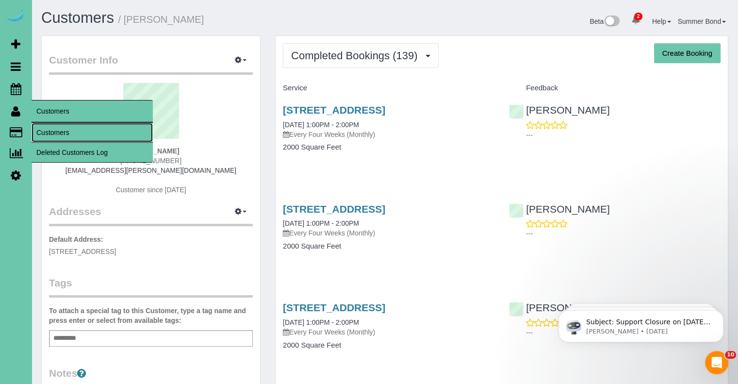
click at [45, 135] on link "Customers" at bounding box center [92, 132] width 121 height 19
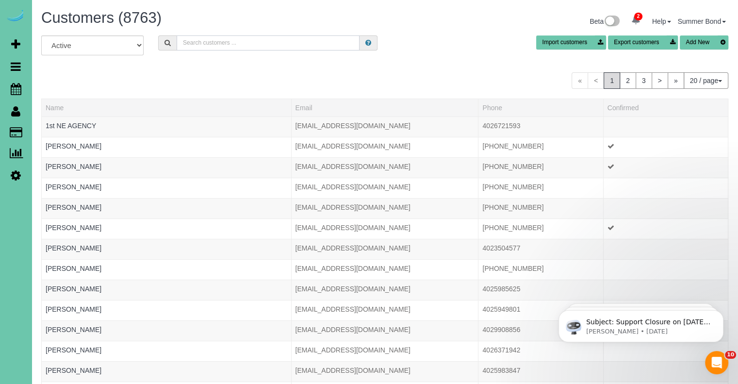
click at [288, 45] on input "text" at bounding box center [268, 42] width 183 height 15
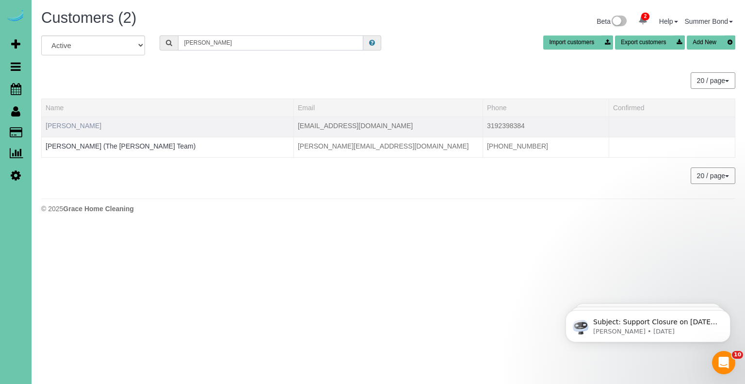
type input "Jansen"
click at [81, 122] on link "Kaitlyn Jansen" at bounding box center [74, 126] width 56 height 8
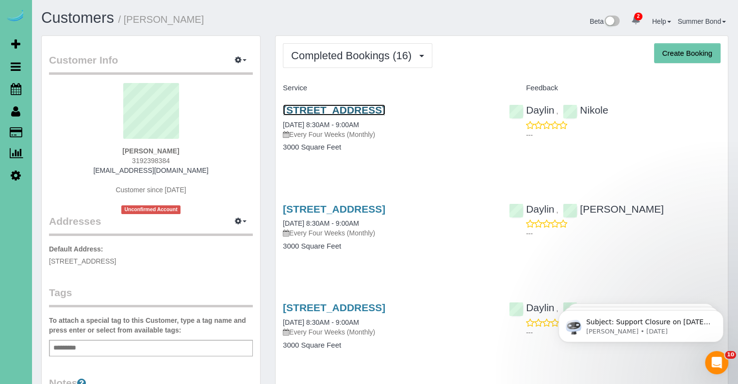
click at [296, 107] on link "5310 S 165th St, Omaha, NE 68135" at bounding box center [334, 109] width 102 height 11
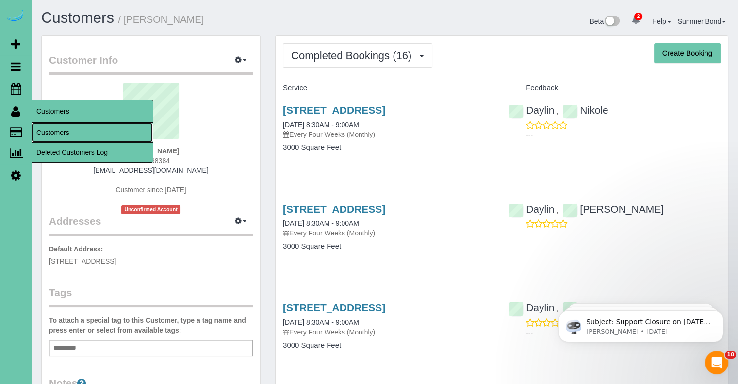
click at [39, 128] on link "Customers" at bounding box center [92, 132] width 121 height 19
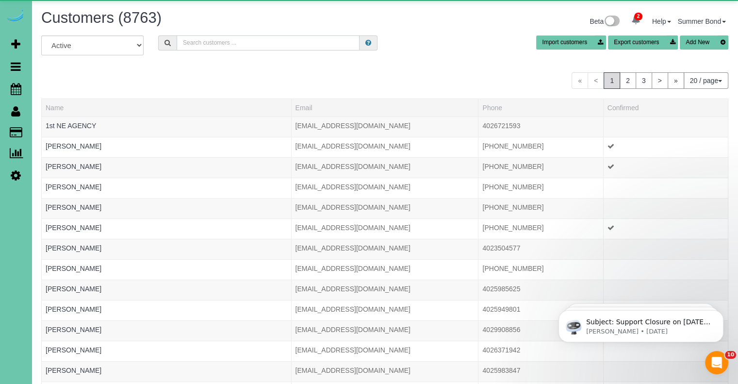
click at [238, 43] on input "text" at bounding box center [268, 42] width 183 height 15
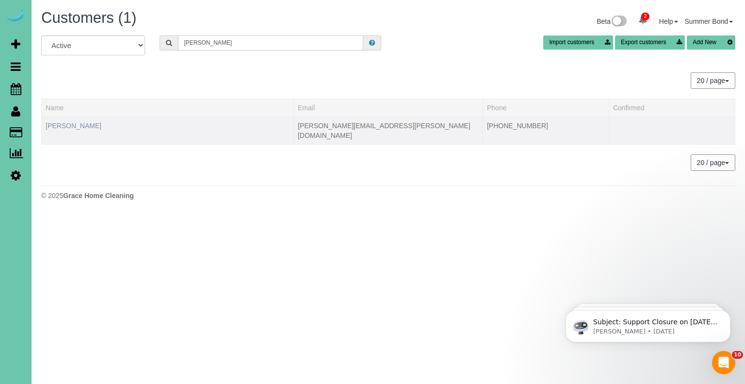
type input "Elena jara"
click at [76, 125] on link "Elena Jaramillo" at bounding box center [74, 126] width 56 height 8
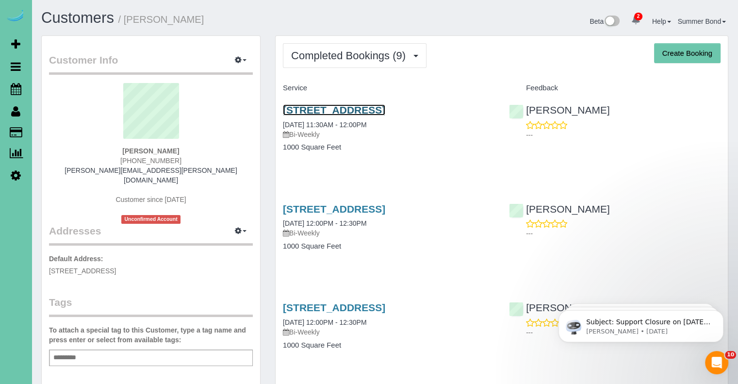
click at [290, 111] on link "1015 N 14th Street #121, Omaha, NE 68102" at bounding box center [334, 109] width 102 height 11
click at [314, 207] on link "1015 N 14th Street #121, Omaha, NE 68102" at bounding box center [334, 208] width 102 height 11
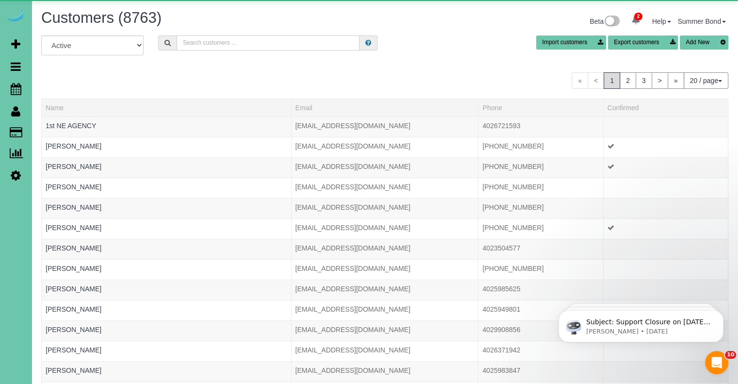
click at [217, 43] on input "text" at bounding box center [268, 42] width 183 height 15
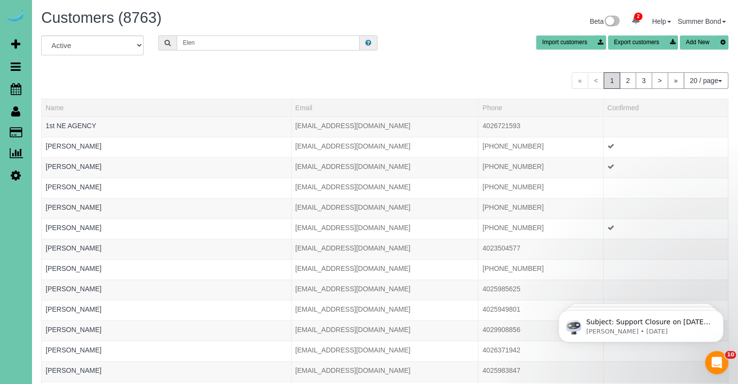
type input "[PERSON_NAME]"
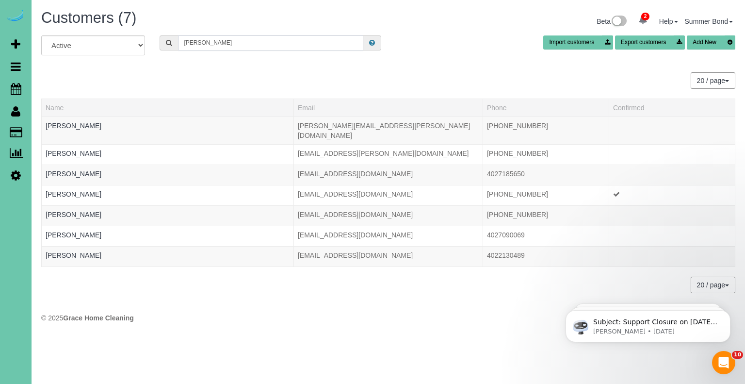
click at [221, 43] on input "[PERSON_NAME]" at bounding box center [270, 42] width 185 height 15
click at [207, 43] on input "text" at bounding box center [270, 42] width 185 height 15
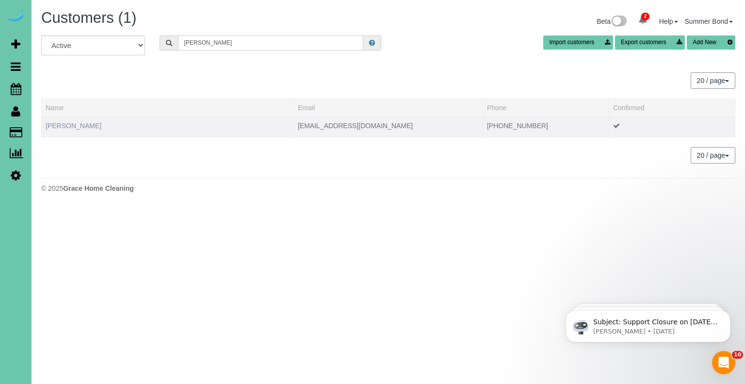
type input "Jarecki"
click at [65, 127] on link "Janine Jarecki" at bounding box center [74, 126] width 56 height 8
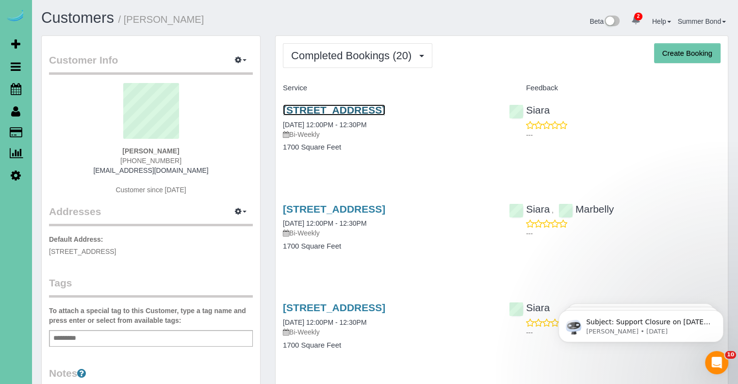
click at [307, 106] on link "1715 S 176th St, Omaha, NE 68130" at bounding box center [334, 109] width 102 height 11
click at [376, 212] on link "1715 S 176th St, Omaha, NE 68130" at bounding box center [334, 208] width 102 height 11
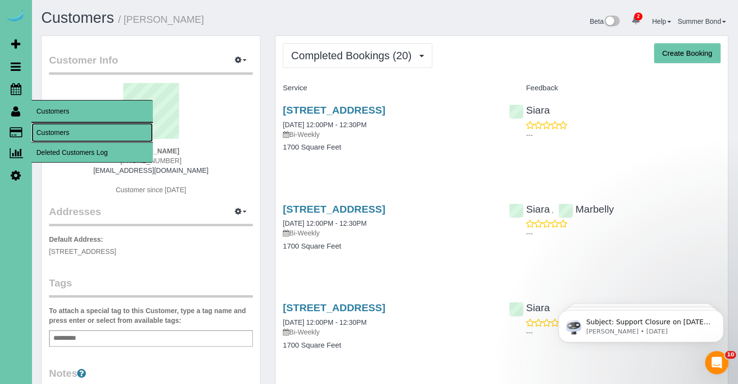
click at [42, 128] on link "Customers" at bounding box center [92, 132] width 121 height 19
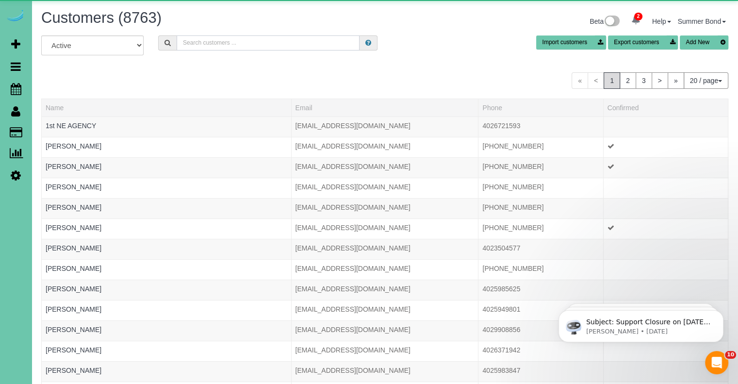
click at [258, 50] on input "text" at bounding box center [268, 42] width 183 height 15
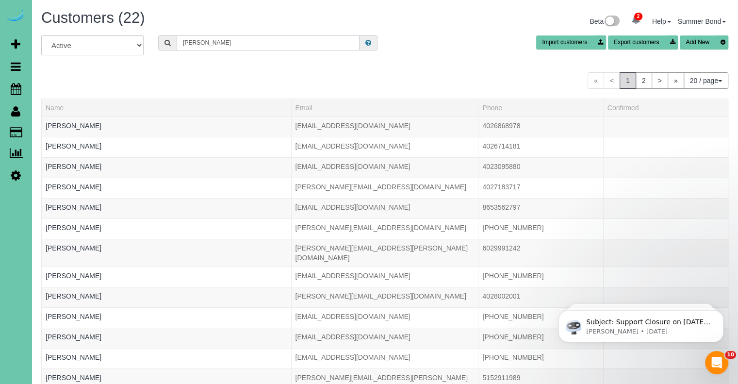
click at [183, 42] on input "Jensen" at bounding box center [268, 42] width 183 height 15
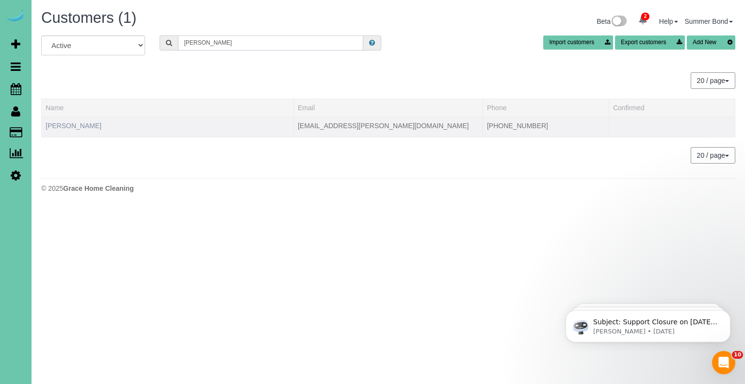
type input "Theresa Jensen"
click at [84, 123] on link "Theresa Jensen" at bounding box center [74, 126] width 56 height 8
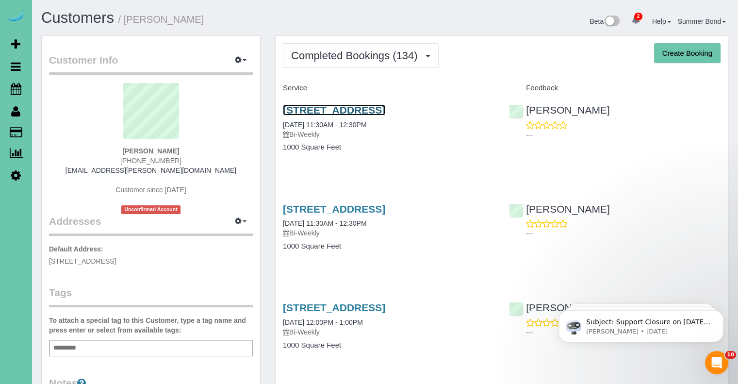
click at [308, 108] on link "6111 N 76th Circle, Omaha, NE 68134" at bounding box center [334, 109] width 102 height 11
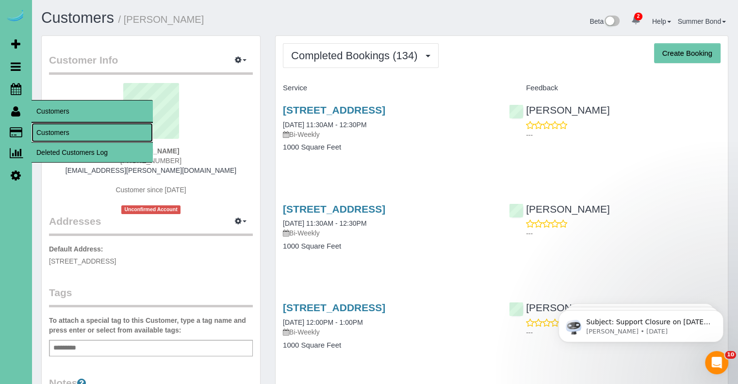
click at [46, 137] on link "Customers" at bounding box center [92, 132] width 121 height 19
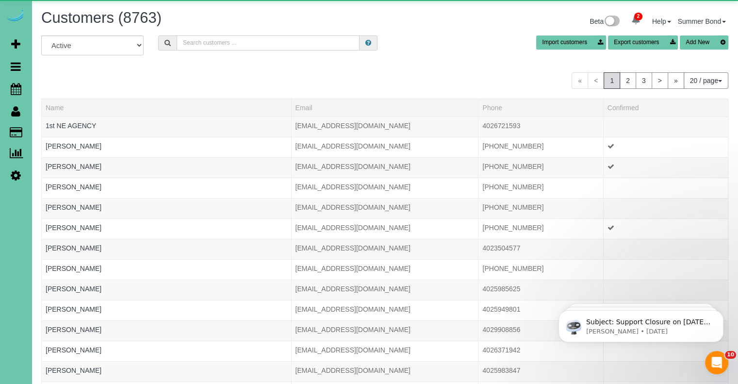
click at [279, 44] on input "text" at bounding box center [268, 42] width 183 height 15
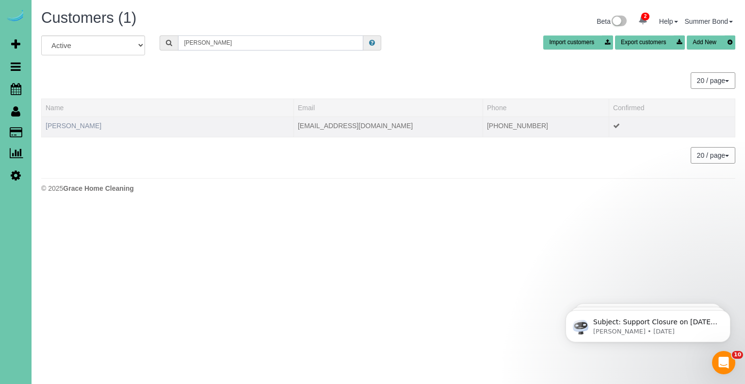
type input "Johansen"
click at [80, 122] on link "Kate Johansen" at bounding box center [74, 126] width 56 height 8
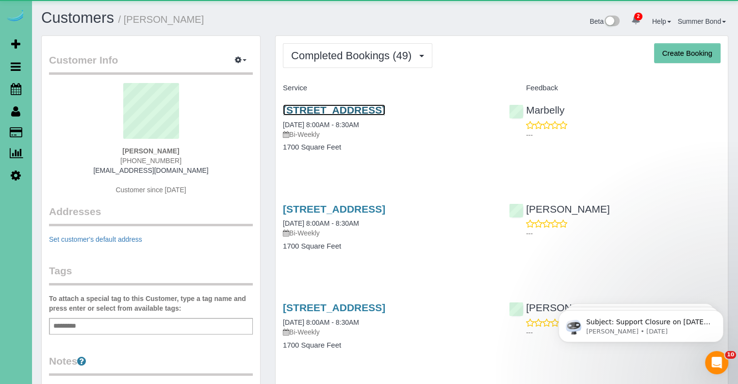
click at [285, 112] on link "308 S 50th Ave, Omaha, NE 68132" at bounding box center [334, 109] width 102 height 11
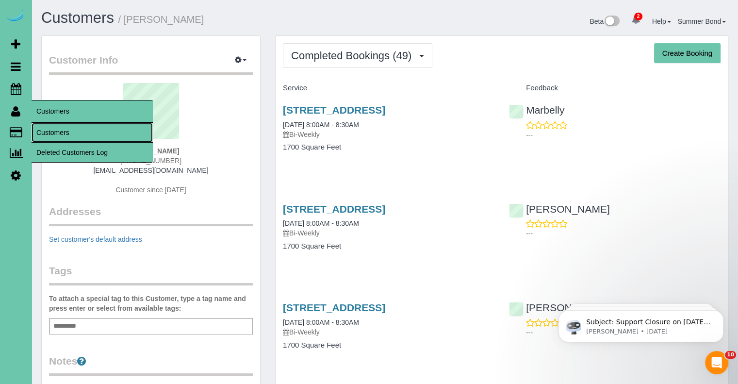
click at [46, 130] on link "Customers" at bounding box center [92, 132] width 121 height 19
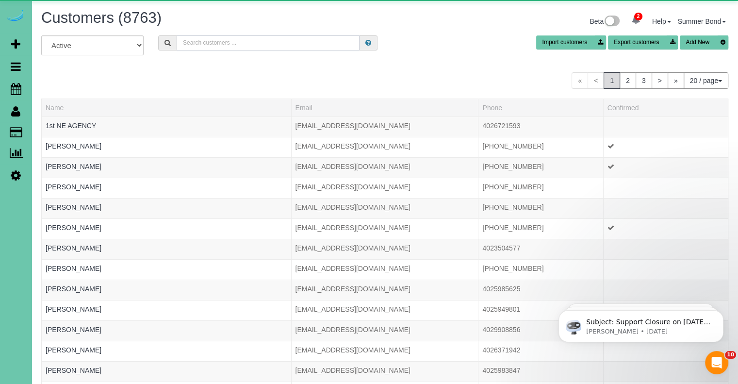
click at [259, 44] on input "text" at bounding box center [268, 42] width 183 height 15
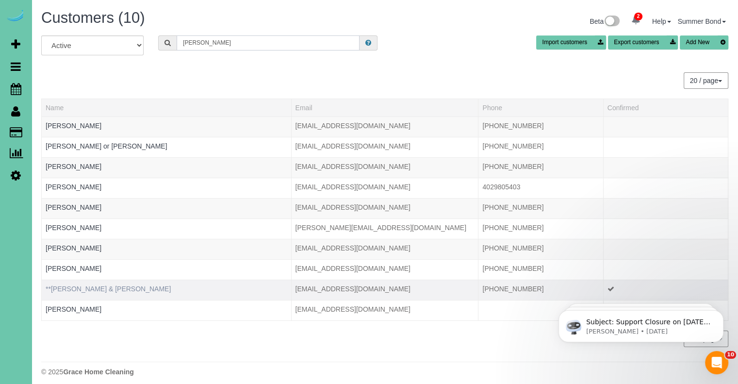
type input "Terry"
click at [76, 285] on link "**Terry & Joy Johnson" at bounding box center [108, 289] width 125 height 8
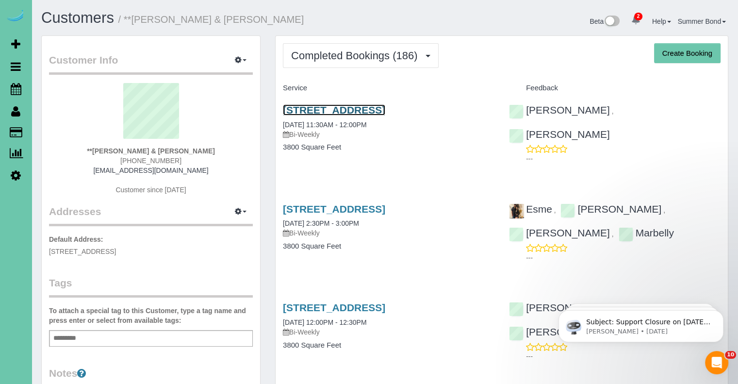
click at [350, 107] on link "3013 N 185th Street, Elkhorn, NE 68022" at bounding box center [334, 109] width 102 height 11
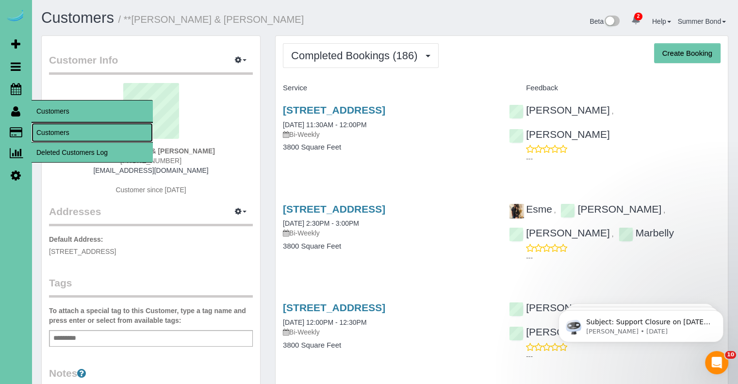
click at [40, 130] on link "Customers" at bounding box center [92, 132] width 121 height 19
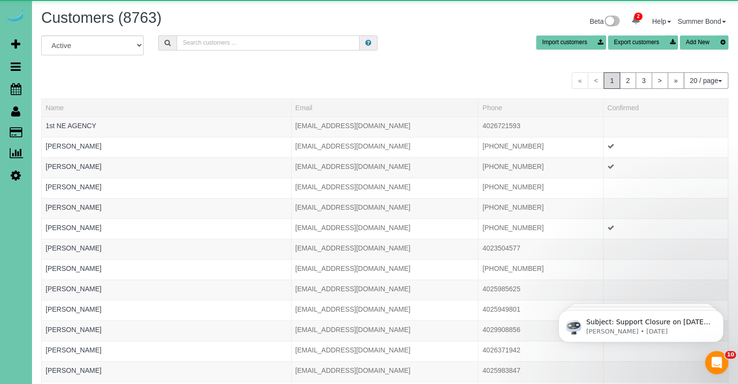
click at [241, 46] on input "text" at bounding box center [268, 42] width 183 height 15
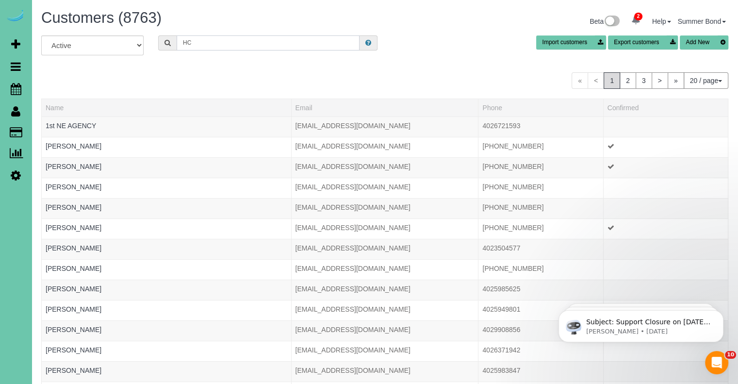
type input "H"
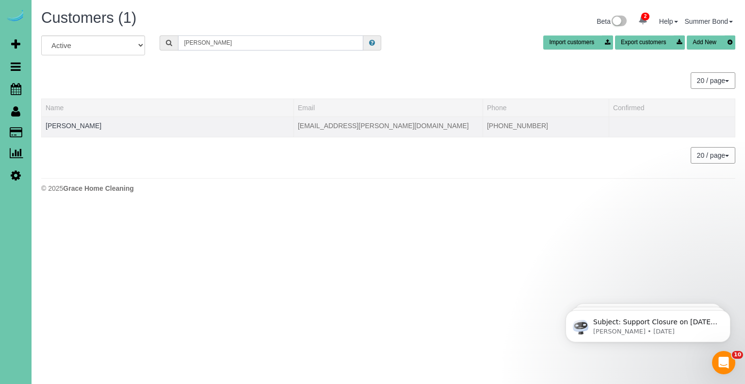
type input "Chris Johnson"
click at [74, 130] on td "Chris Johnson" at bounding box center [168, 126] width 252 height 20
click at [72, 128] on link "Chris Johnson" at bounding box center [74, 126] width 56 height 8
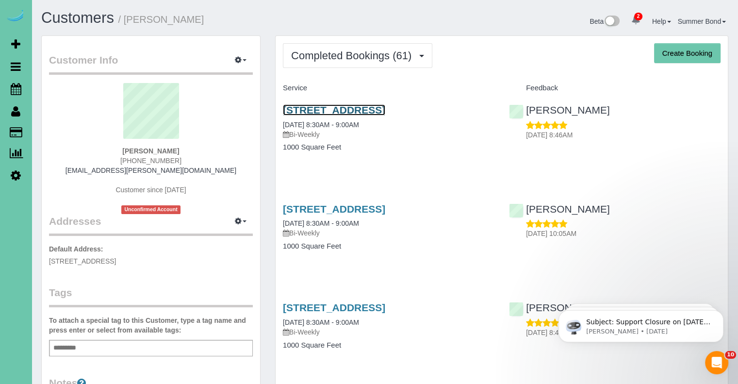
click at [292, 107] on link "9507 Honey Locust Cir, La Vista, NE 68128" at bounding box center [334, 109] width 102 height 11
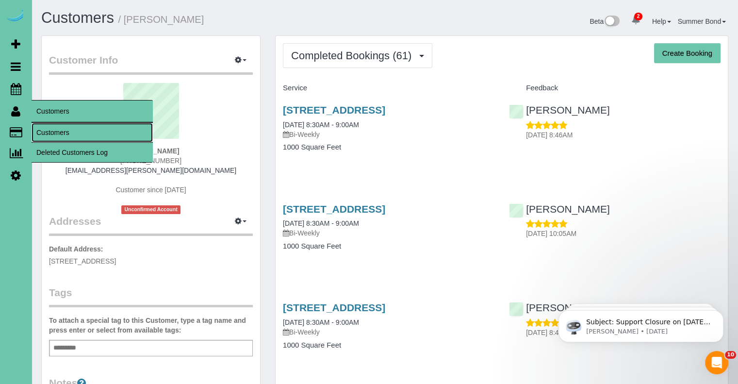
click at [45, 134] on link "Customers" at bounding box center [92, 132] width 121 height 19
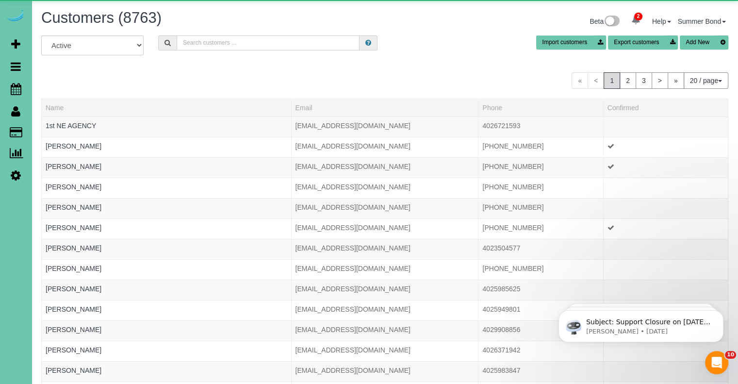
click at [225, 42] on input "text" at bounding box center [268, 42] width 183 height 15
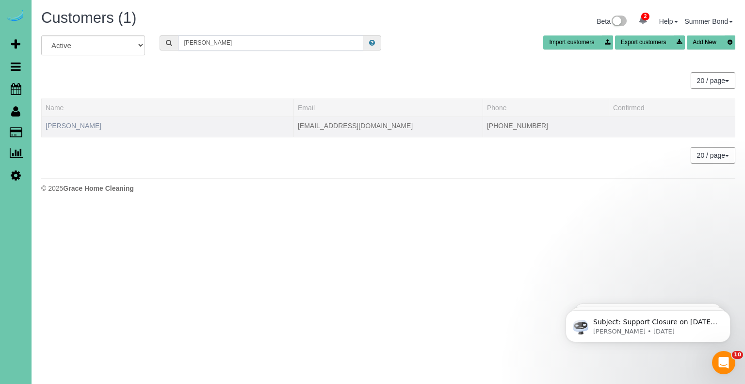
type input "Frank Johnson"
click at [82, 124] on link "Frank Johnson" at bounding box center [74, 126] width 56 height 8
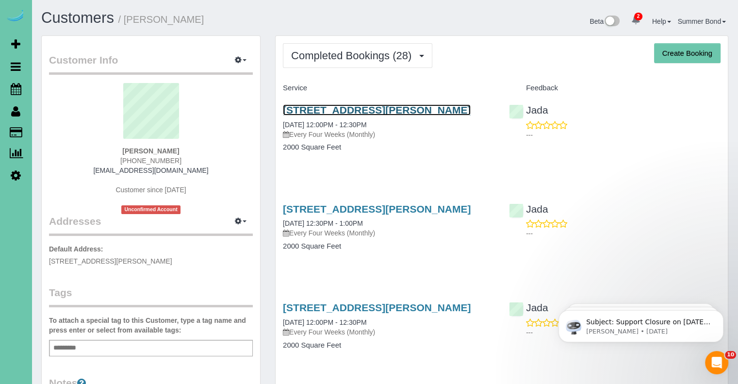
click at [303, 110] on link "1710 Chaput Dr, Bellevue, NE 68005" at bounding box center [377, 109] width 188 height 11
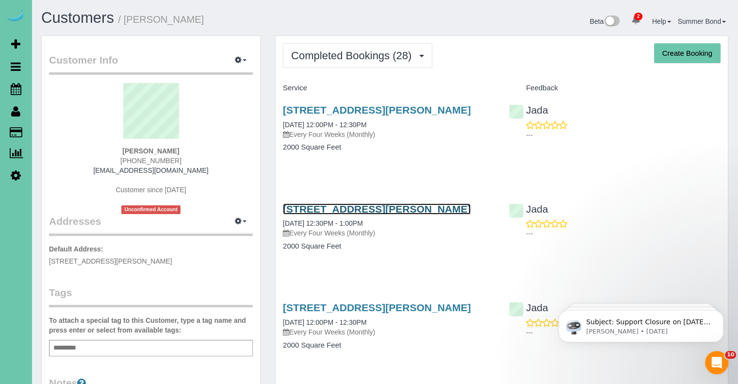
click at [326, 207] on link "1710 Chaput Dr, Bellevue, NE 68005" at bounding box center [377, 208] width 188 height 11
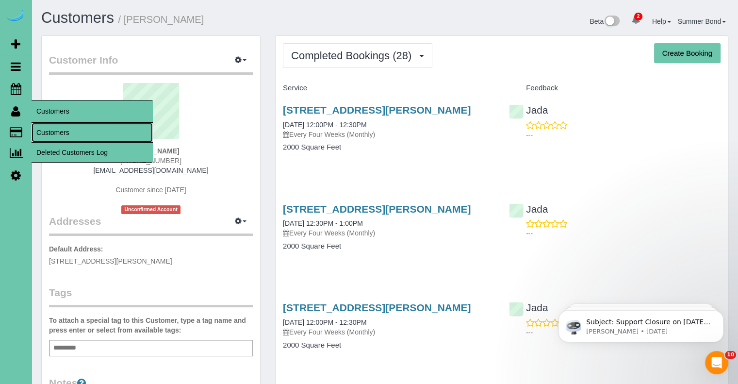
click at [41, 126] on link "Customers" at bounding box center [92, 132] width 121 height 19
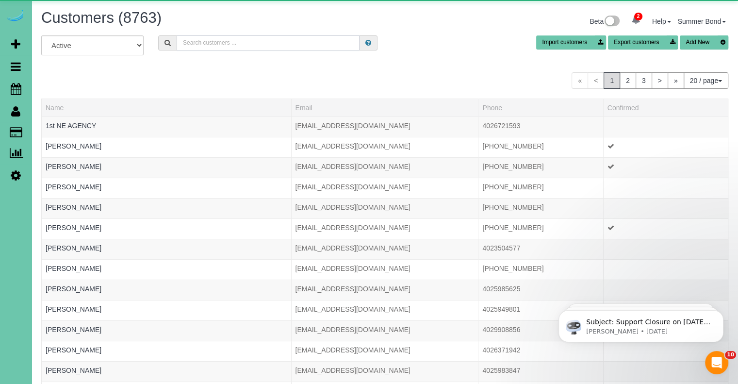
click at [245, 38] on input "text" at bounding box center [268, 42] width 183 height 15
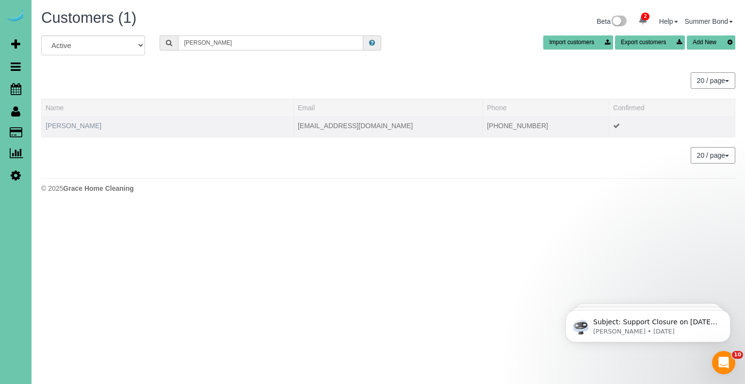
type input "Lori Johnson"
click at [62, 122] on link "Lori Johnson" at bounding box center [74, 126] width 56 height 8
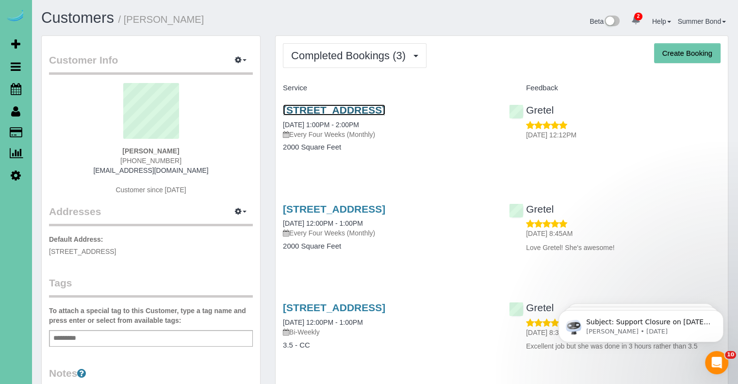
click at [308, 110] on link "1436 N 102nd Ave, Omaha, NE 68114" at bounding box center [334, 109] width 102 height 11
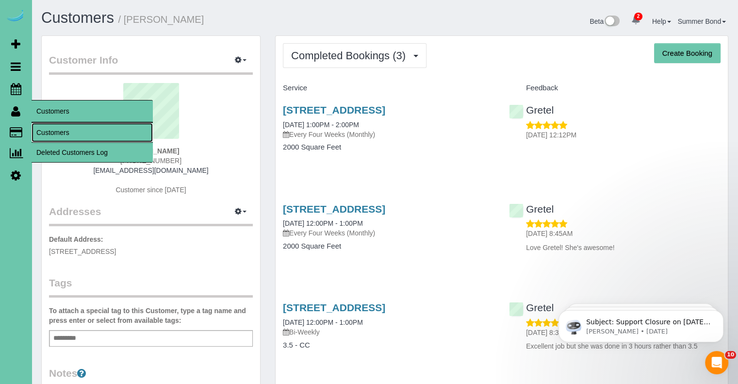
click at [44, 130] on link "Customers" at bounding box center [92, 132] width 121 height 19
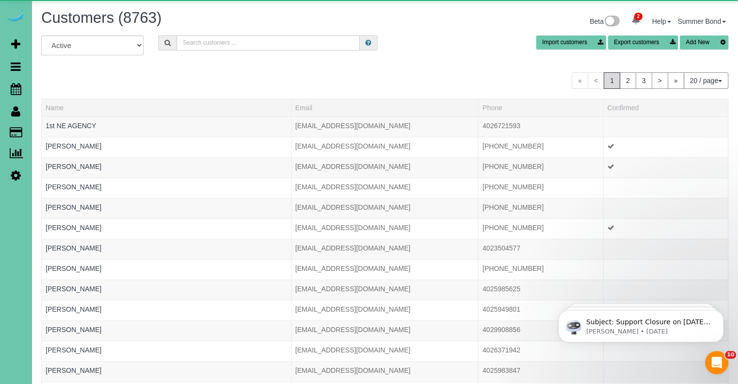
click at [207, 44] on input "text" at bounding box center [268, 42] width 183 height 15
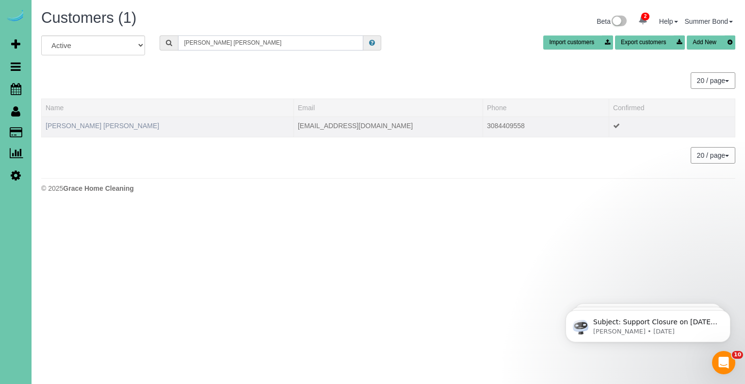
type input "amanda jolee"
click at [75, 124] on link "Amanda JoLee" at bounding box center [103, 126] width 114 height 8
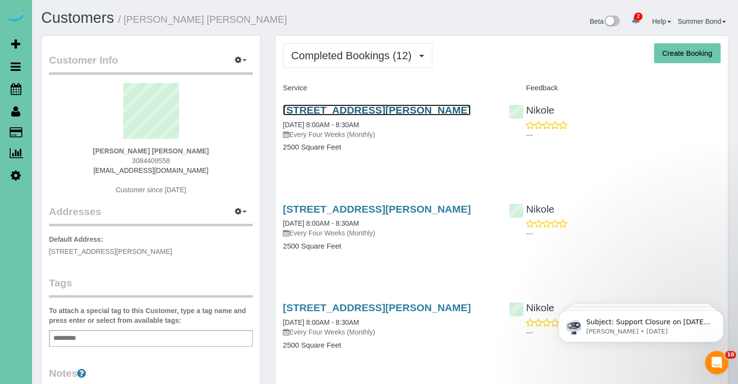
click at [288, 109] on link "18232 Dewey Ave, Elkhorn, NE 68022" at bounding box center [377, 109] width 188 height 11
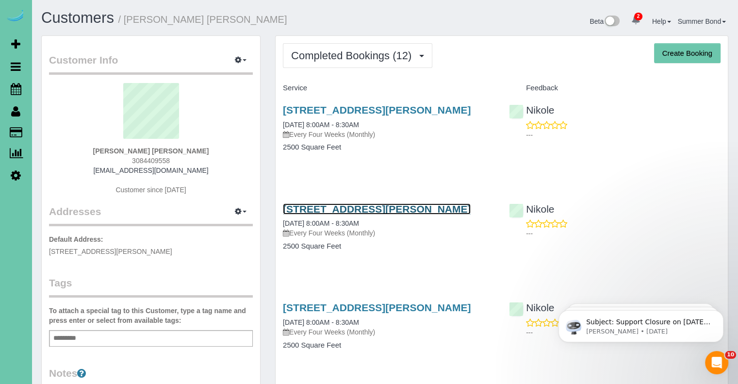
click at [310, 211] on link "18232 Dewey Ave, Elkhorn, NE 68022" at bounding box center [377, 208] width 188 height 11
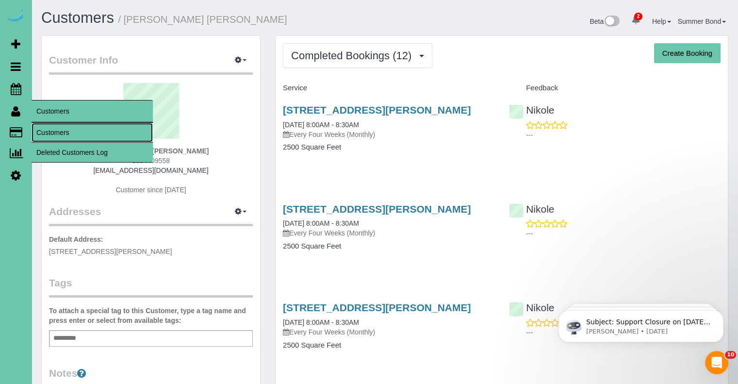
click at [58, 133] on link "Customers" at bounding box center [92, 132] width 121 height 19
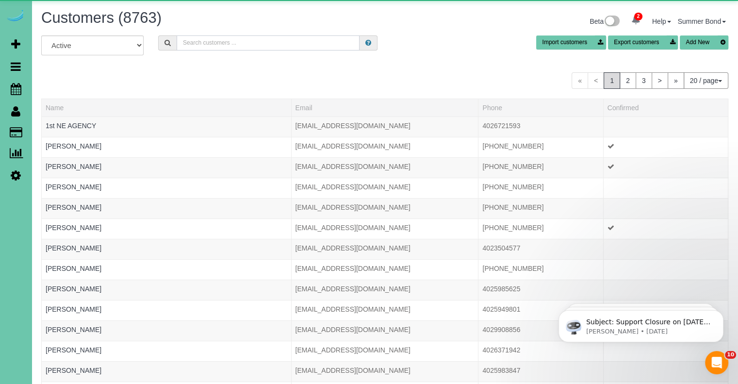
click at [204, 46] on input "text" at bounding box center [268, 42] width 183 height 15
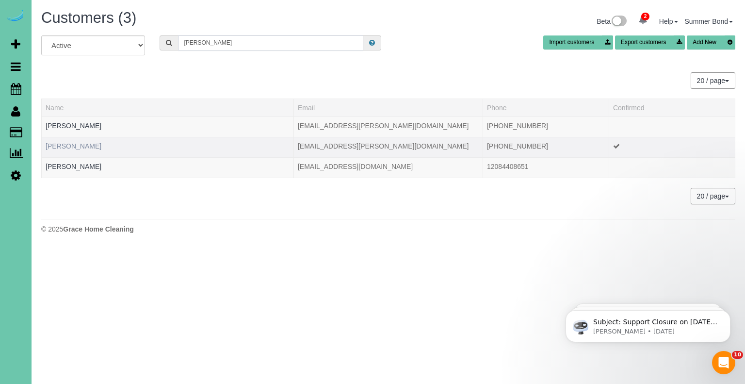
type input "Jonas"
click at [66, 148] on link "Elizabeth Jonas" at bounding box center [74, 146] width 56 height 8
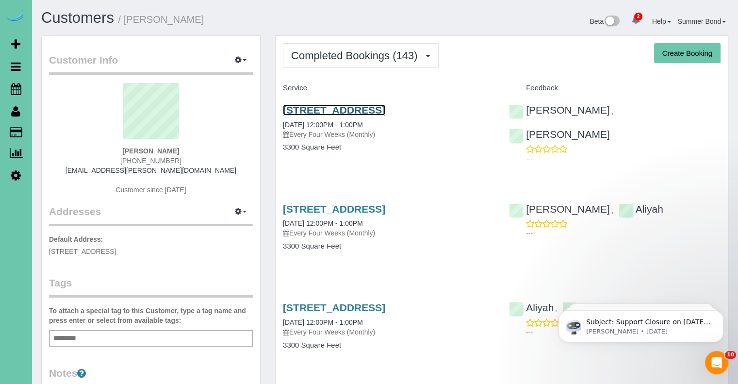
click at [305, 109] on link "4104 N 195th Street, Elkhorn, NE 68022" at bounding box center [334, 109] width 102 height 11
click at [321, 211] on link "4104 N 195th Street, Elkhorn, NE 68022" at bounding box center [334, 208] width 102 height 11
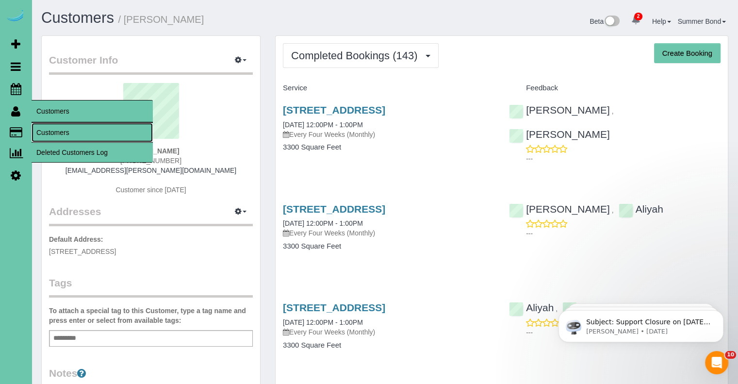
click at [40, 133] on link "Customers" at bounding box center [92, 132] width 121 height 19
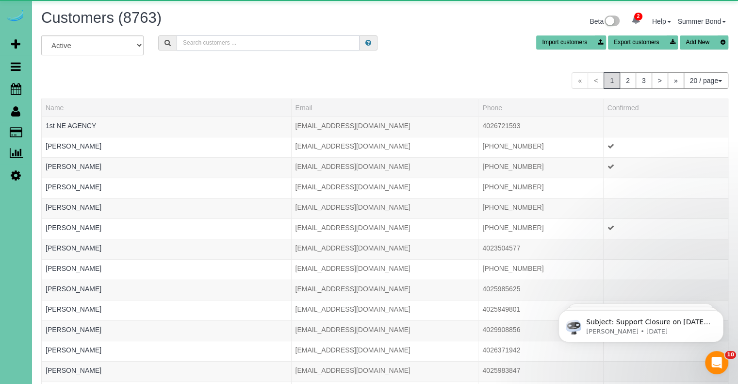
click at [218, 38] on input "text" at bounding box center [268, 42] width 183 height 15
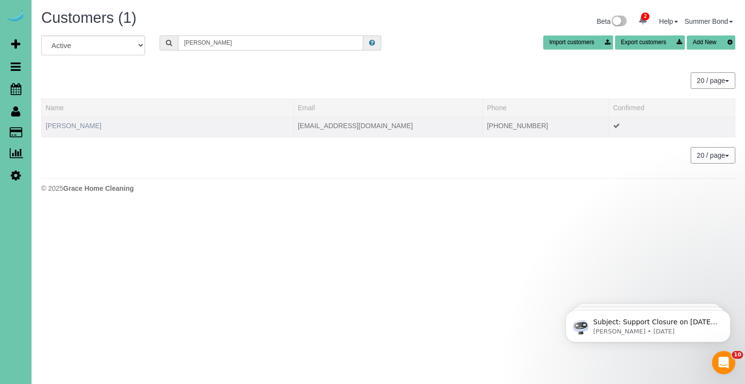
type input "Karen jones"
click at [69, 126] on link "Karen Jones" at bounding box center [74, 126] width 56 height 8
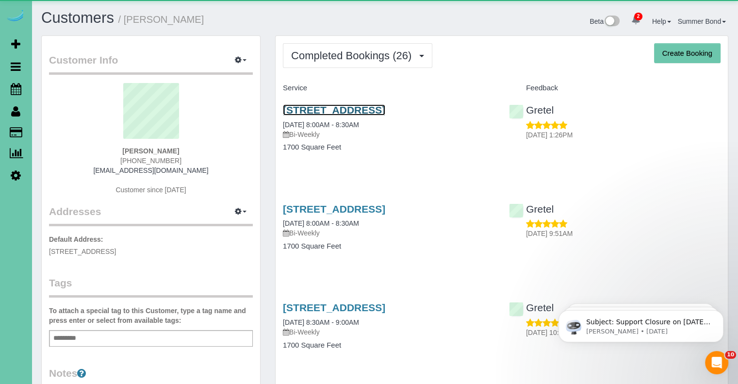
click at [311, 111] on link "819 S 185th St, Elkhorn, NE 68022" at bounding box center [334, 109] width 102 height 11
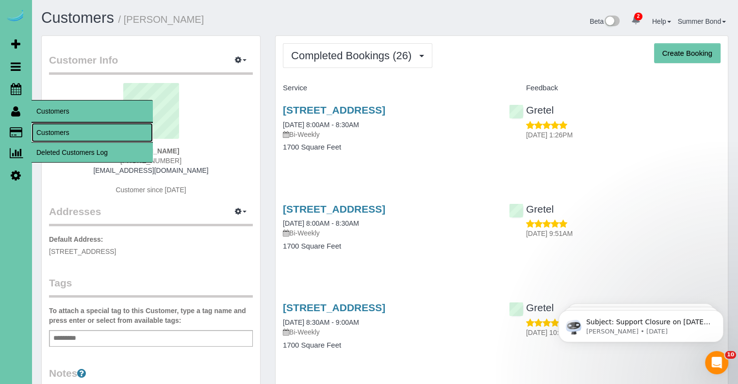
click at [47, 131] on link "Customers" at bounding box center [92, 132] width 121 height 19
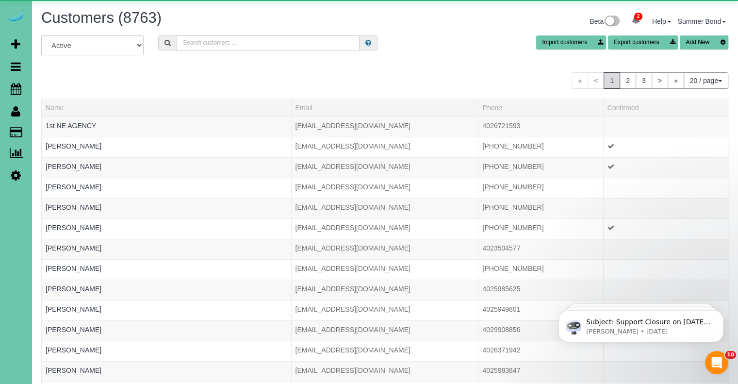
click at [207, 43] on input "text" at bounding box center [268, 42] width 183 height 15
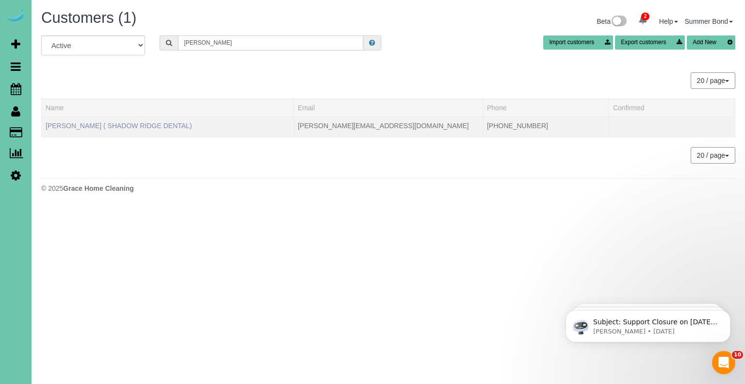
type input "lori Jorg"
click at [113, 124] on link "LORI JORGNESEN ( SHADOW RIDGE DENTAL)" at bounding box center [119, 126] width 146 height 8
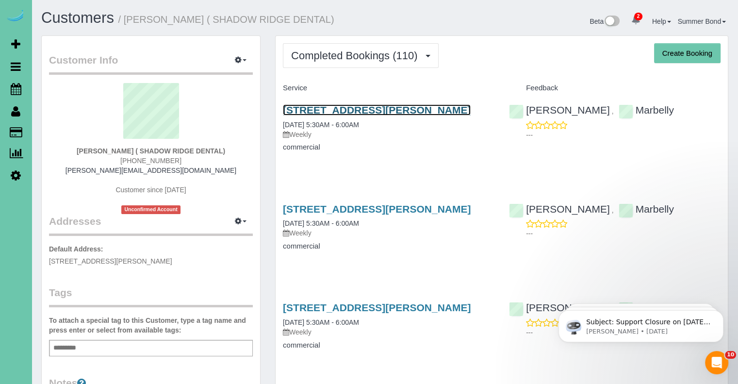
click at [329, 111] on link "19103 Mason Plaza, Omaha, NE 68022" at bounding box center [377, 109] width 188 height 11
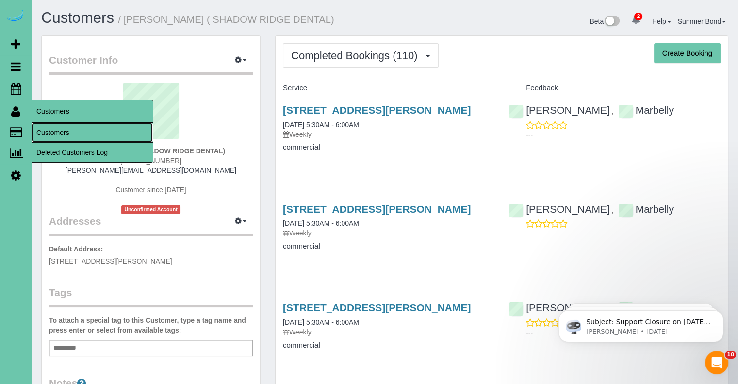
click at [55, 135] on link "Customers" at bounding box center [92, 132] width 121 height 19
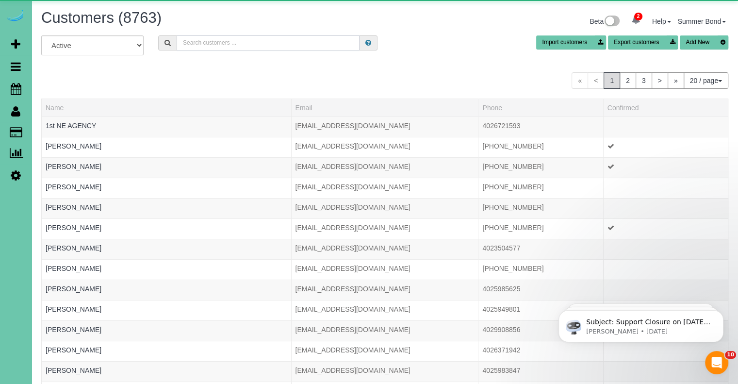
click at [228, 44] on input "text" at bounding box center [268, 42] width 183 height 15
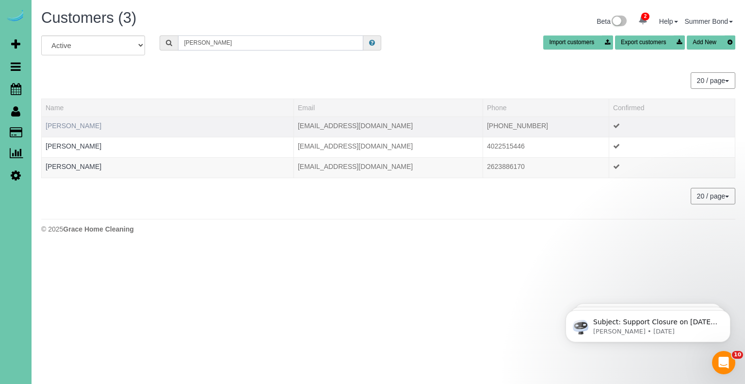
type input "[PERSON_NAME]"
click at [78, 127] on link "Melanie Judkins" at bounding box center [74, 126] width 56 height 8
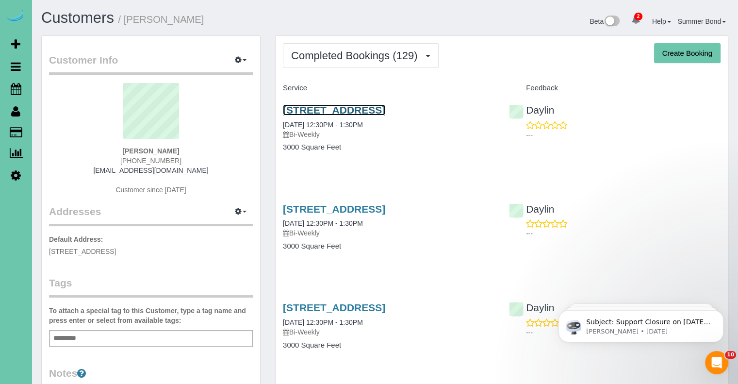
click at [314, 105] on link "1618 N 213th Street, Elkhorn, NE 68022" at bounding box center [334, 109] width 102 height 11
click at [345, 209] on link "1618 N 213th Street, Elkhorn, NE 68022" at bounding box center [334, 208] width 102 height 11
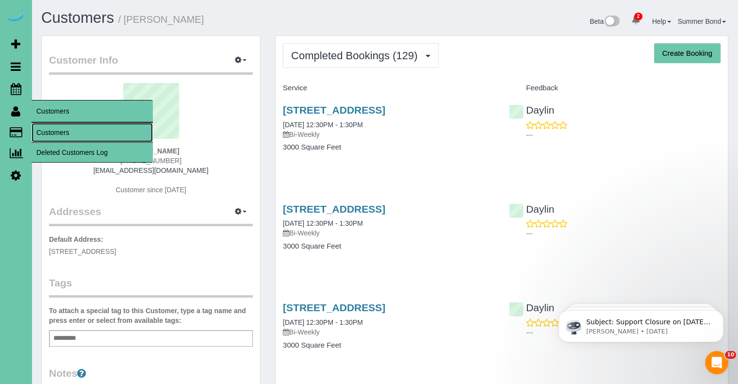
click at [41, 129] on link "Customers" at bounding box center [92, 132] width 121 height 19
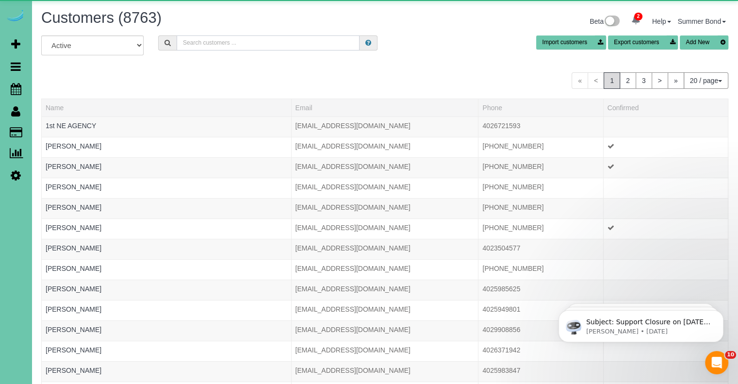
click at [223, 40] on input "text" at bounding box center [268, 42] width 183 height 15
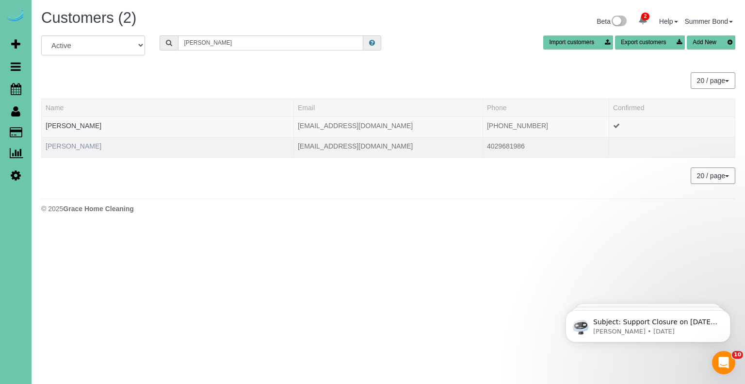
type input "Jungers"
click at [68, 144] on link "Tressi Jungers" at bounding box center [74, 146] width 56 height 8
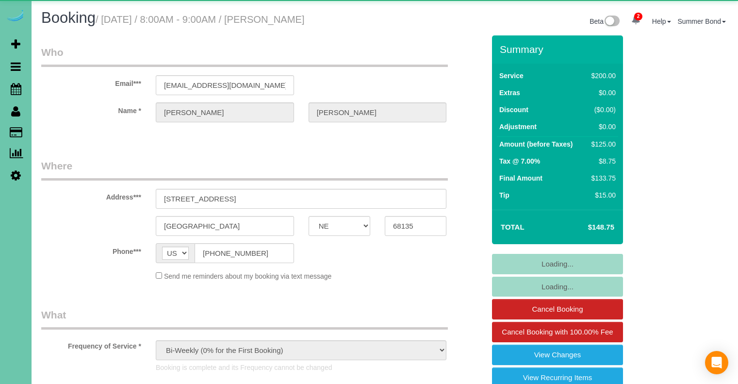
select select "NE"
select select "object:943"
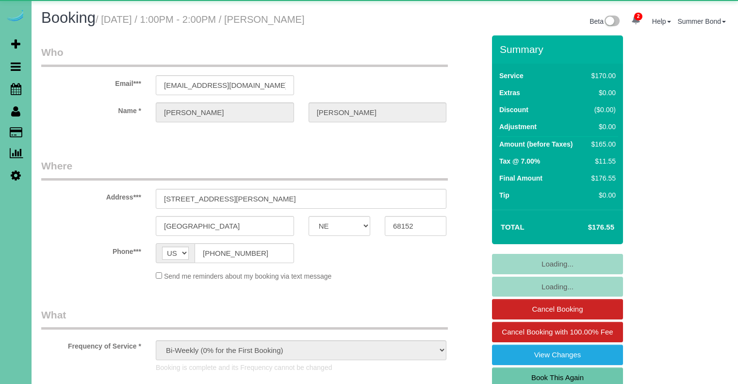
select select "NE"
select select "object:938"
select select "number:34"
select select "number:41"
select select "NE"
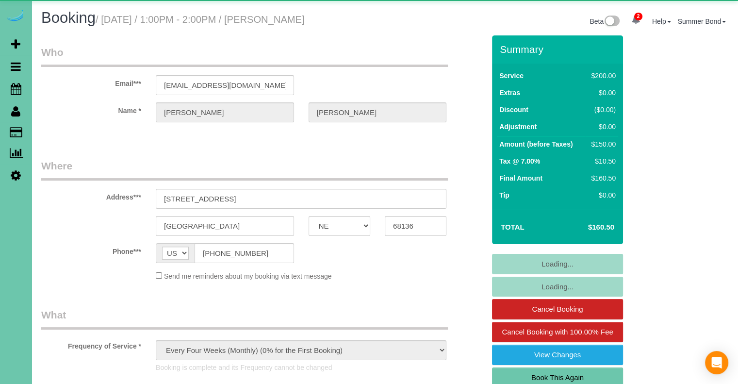
select select "object:747"
select select "IA"
select select "object:693"
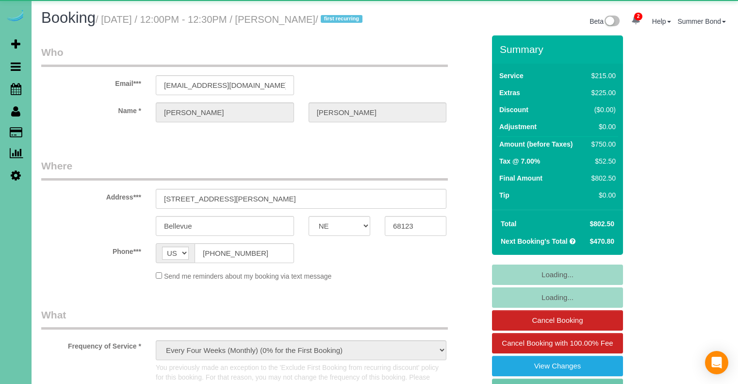
select select "NE"
select select "object:720"
select select "number:37"
select select "number:42"
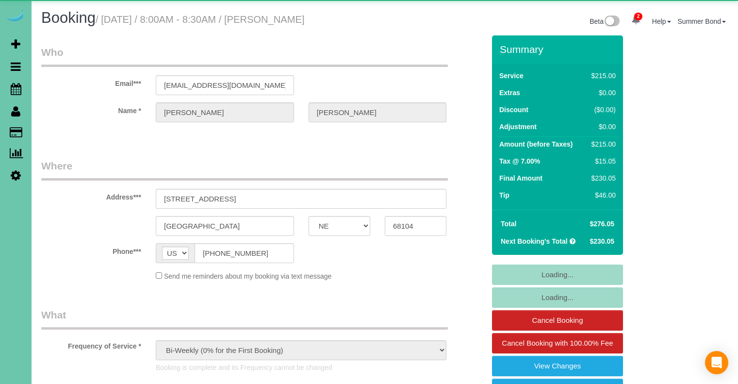
select select "NE"
select select "object:940"
select select "number:37"
select select "number:42"
select select "NE"
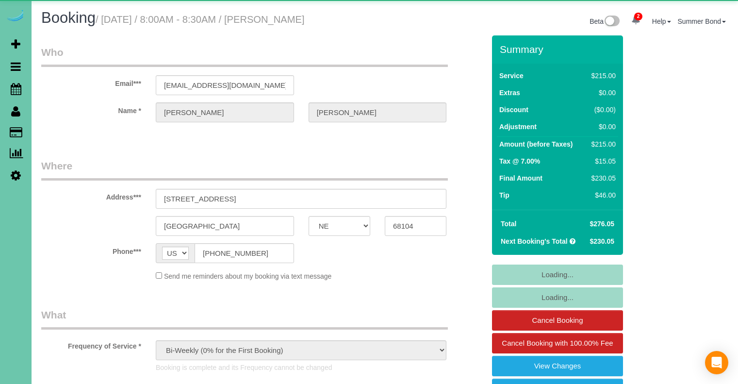
select select "object:943"
select select "number:37"
select select "number:42"
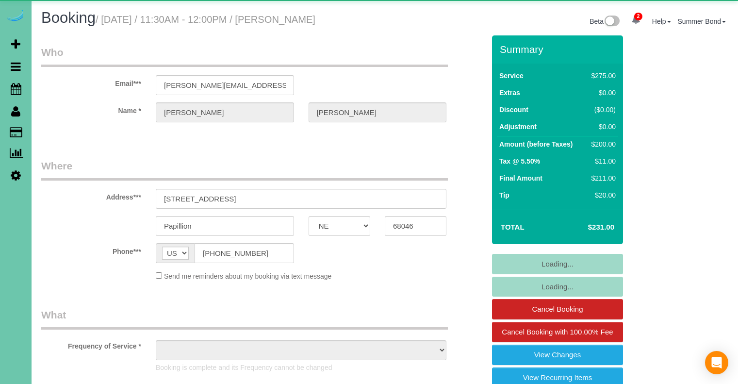
select select "NE"
select select "object:699"
select select "NE"
select select "object:946"
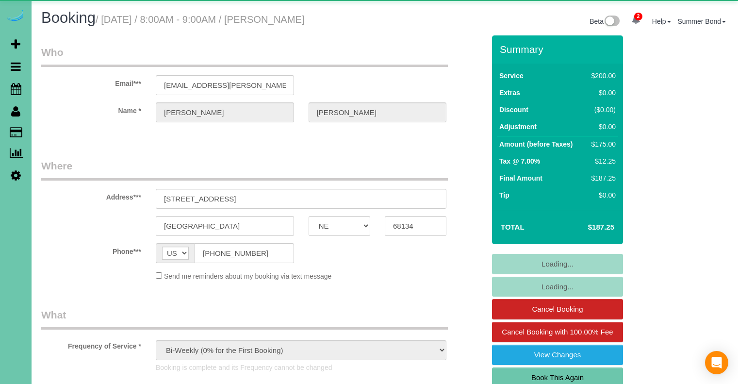
select select "NE"
select select "object:693"
select select "NE"
select select "object:938"
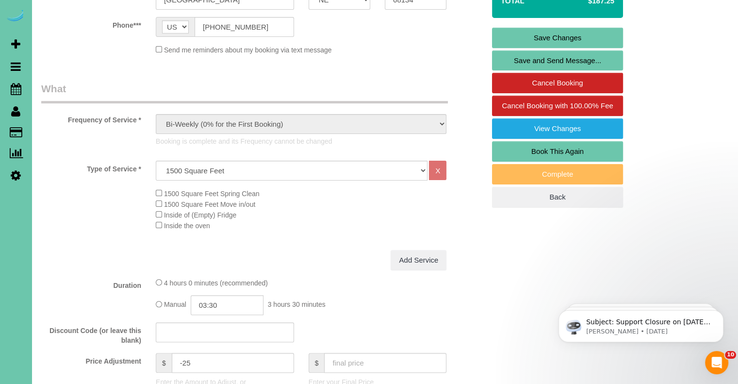
scroll to position [194, 0]
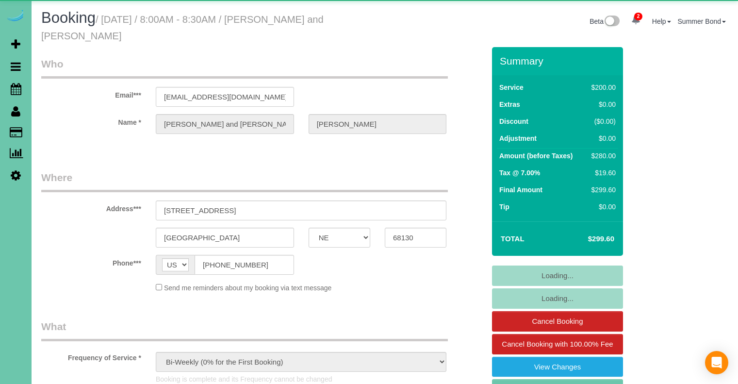
select select "NE"
select select "object:887"
select select "number:37"
select select "number:42"
select select "NE"
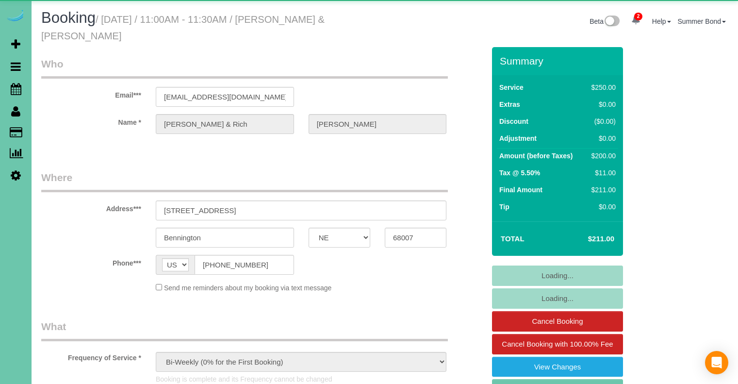
select select "object:935"
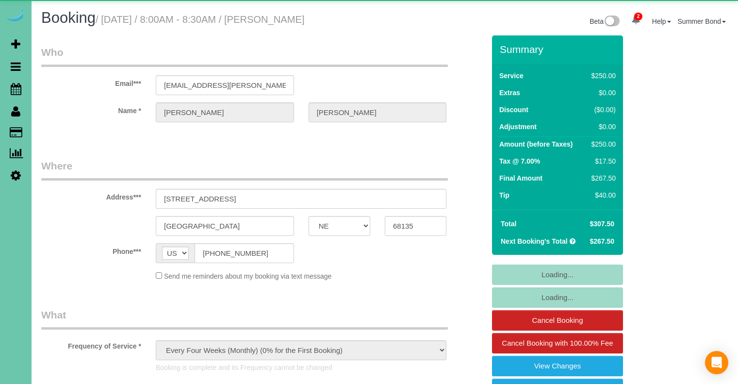
select select "NE"
select select "object:949"
select select "NE"
select select "object:702"
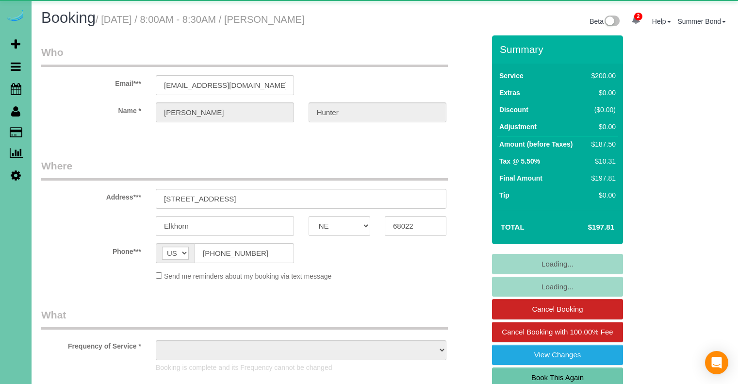
select select "NE"
select select "object:693"
select select "NE"
select select "object:751"
select select "NE"
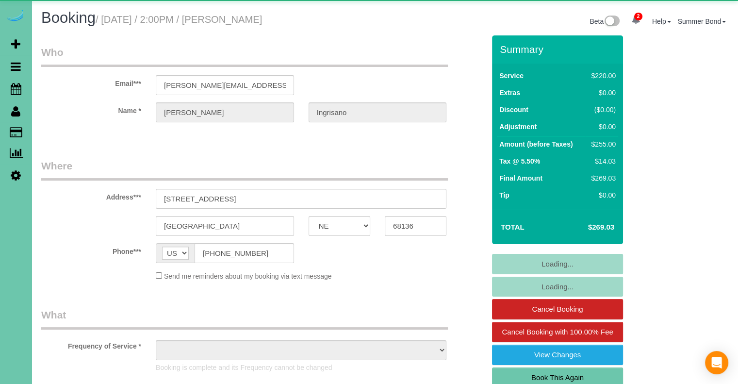
select select "object:681"
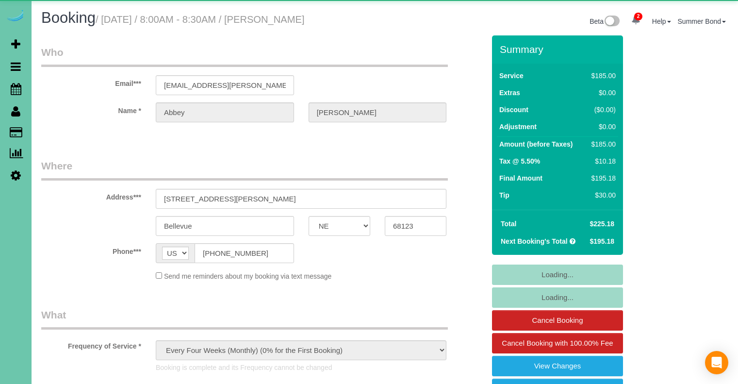
select select "NE"
select select "object:935"
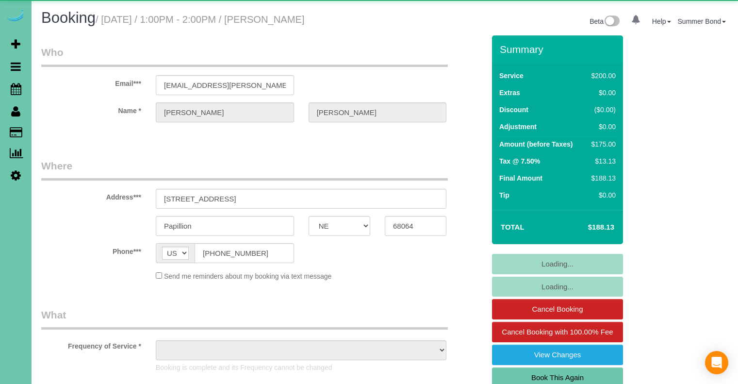
select select "NE"
select select "object:867"
select select "NE"
select select "string:[GEOGRAPHIC_DATA]"
select select "object:921"
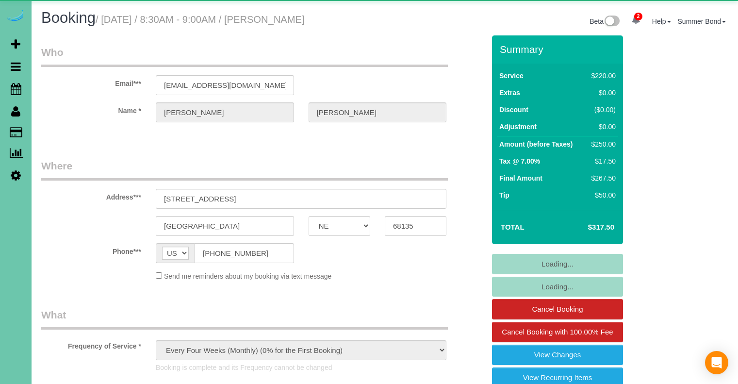
select select "NE"
select select "object:702"
select select "number:37"
select select "number:42"
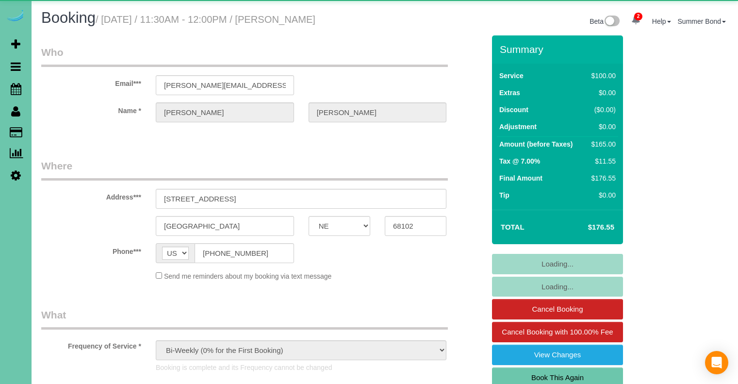
select select "NE"
select select "object:940"
select select "number:34"
select select "number:40"
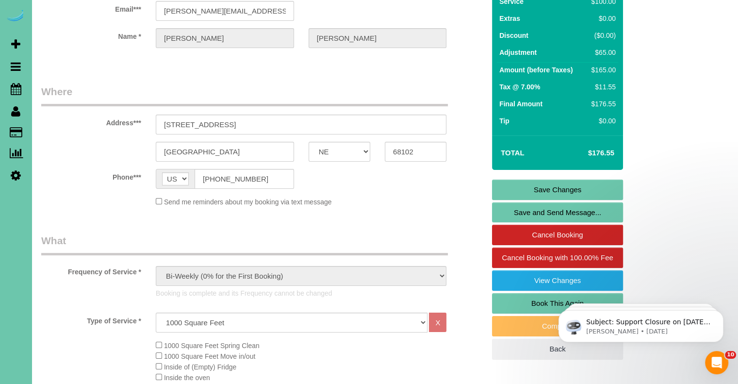
scroll to position [97, 0]
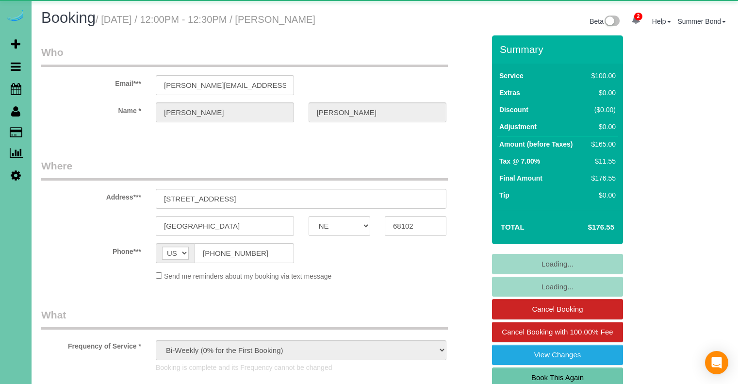
select select "NE"
select select "object:940"
select select "number:34"
select select "number:40"
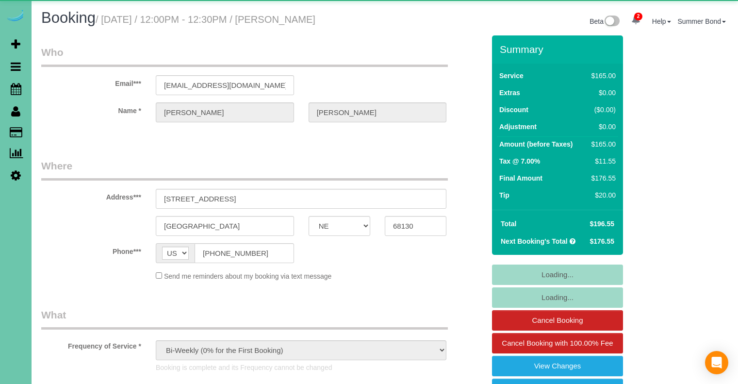
select select "NE"
select select "object:940"
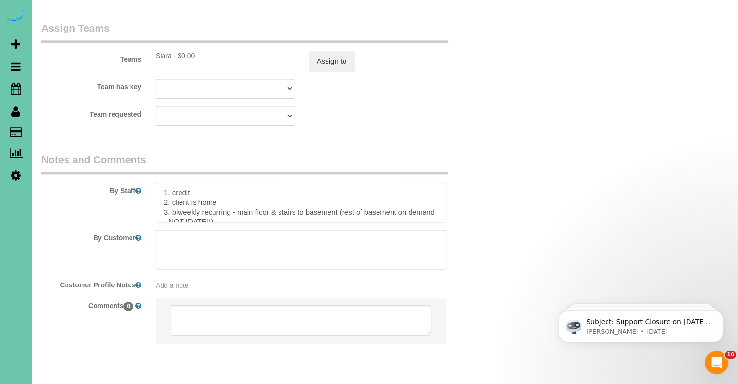
scroll to position [19, 0]
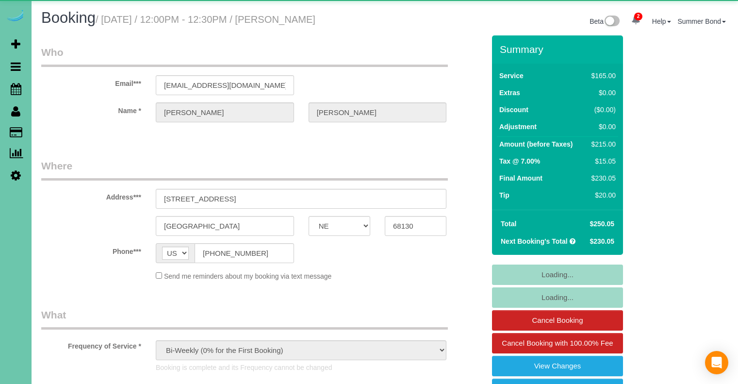
select select "NE"
select select "object:949"
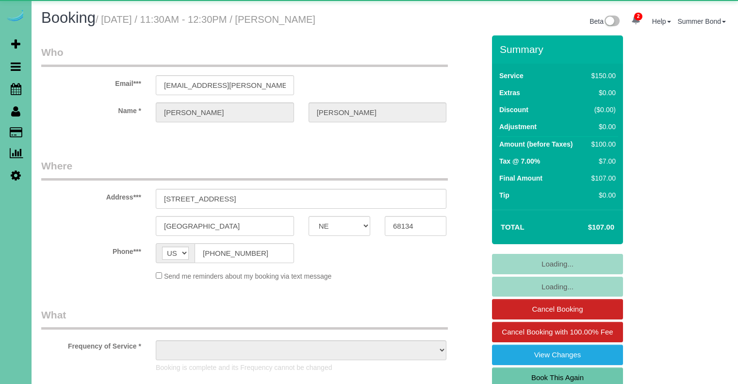
select select "NE"
select select "object:693"
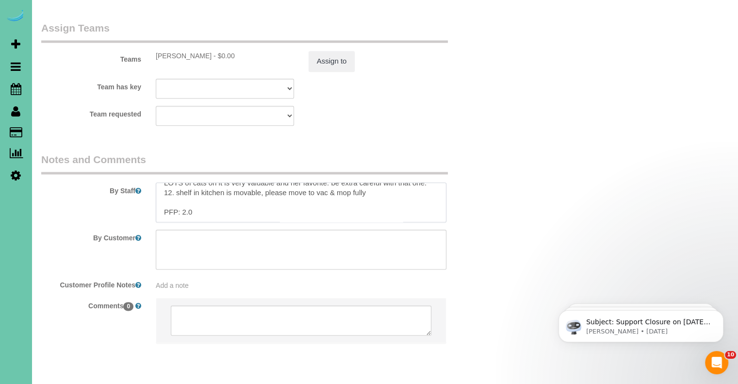
scroll to position [174, 0]
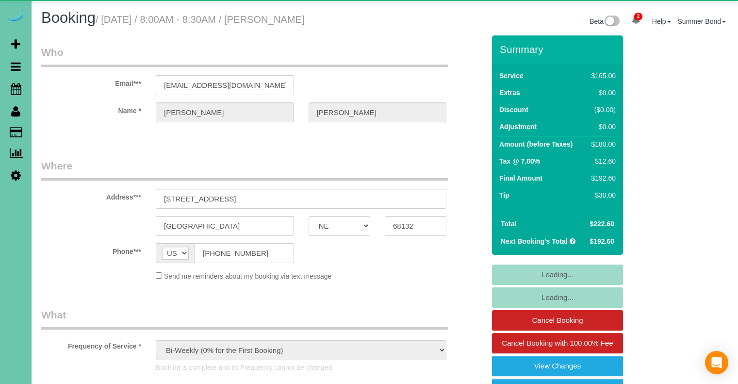
select select "NE"
select select "object:886"
select select "number:35"
select select "number:41"
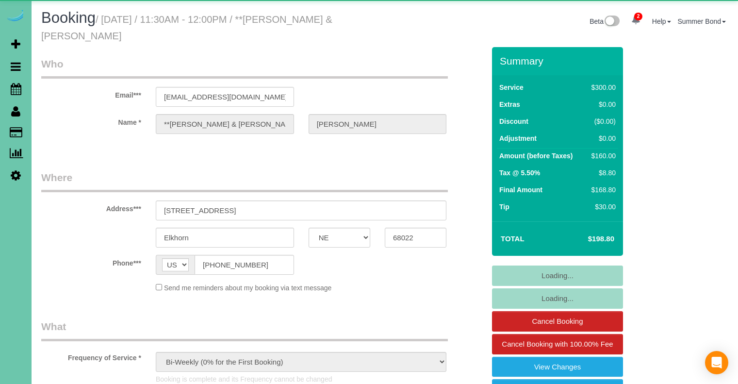
select select "NE"
select select "string:fspay-ad218fc8-3267-4be8-a846-cfd3e1e66f08"
select select "object:683"
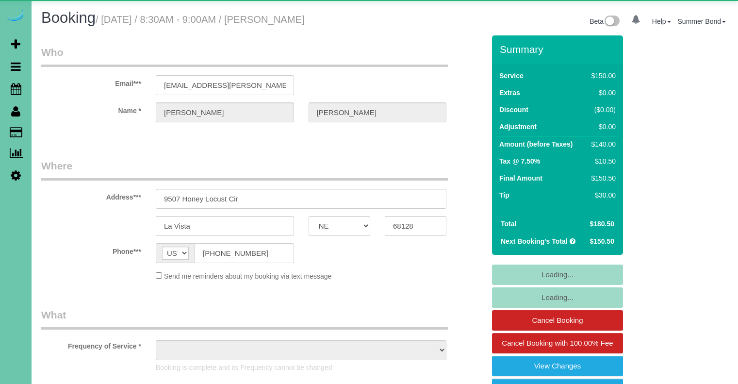
select select "NE"
select select "object:668"
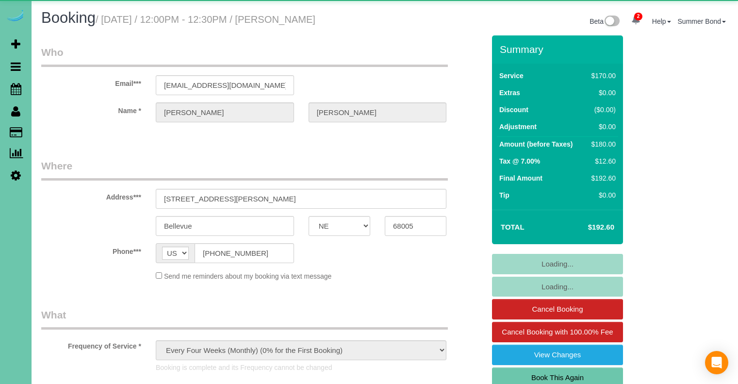
select select "NE"
select select "object:938"
select select "number:36"
select select "number:40"
select select "NE"
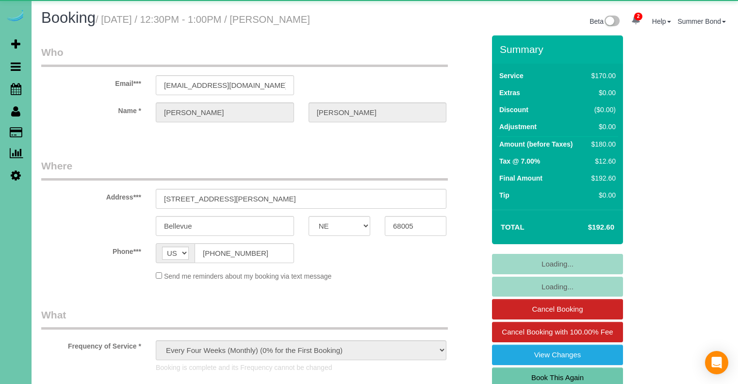
select select "object:731"
select select "number:36"
select select "number:40"
select select "NE"
select select "object:867"
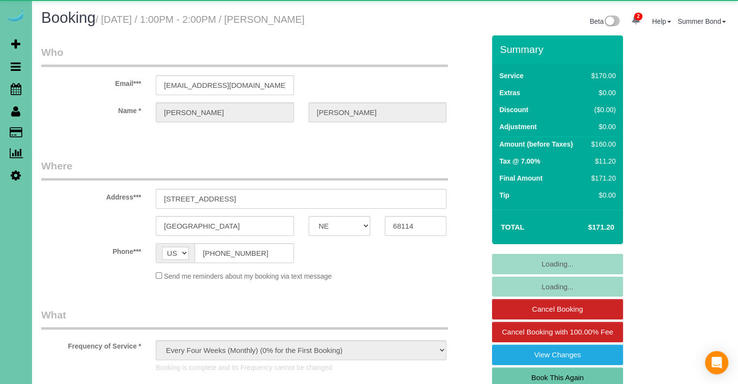
select select "number:36"
select select "number:41"
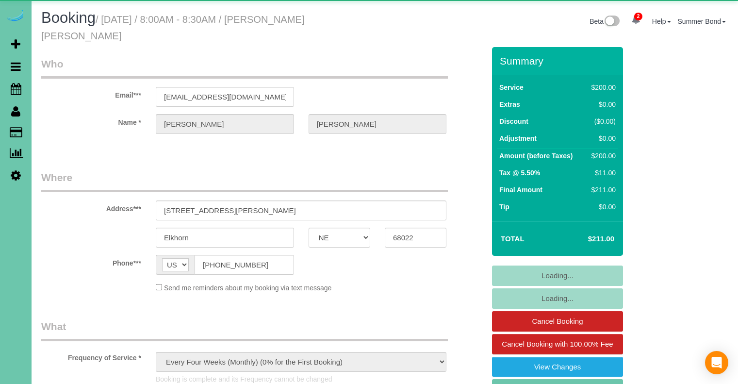
select select "NE"
select select "object:943"
select select "NE"
select select "object:677"
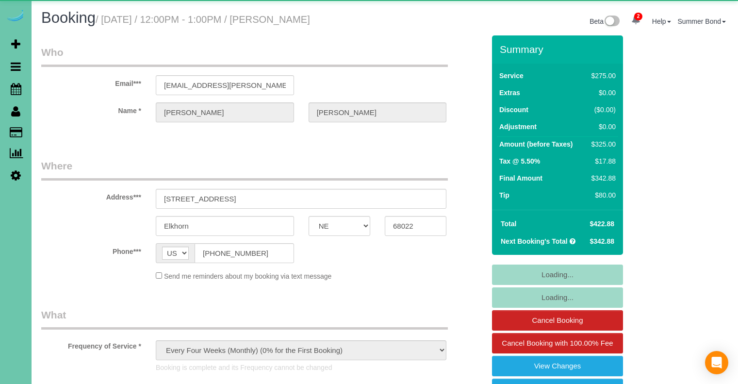
select select "NE"
select select "object:889"
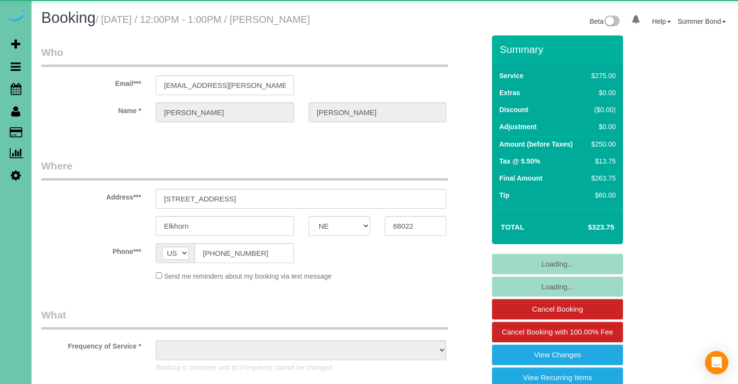
select select "NE"
select select "object:753"
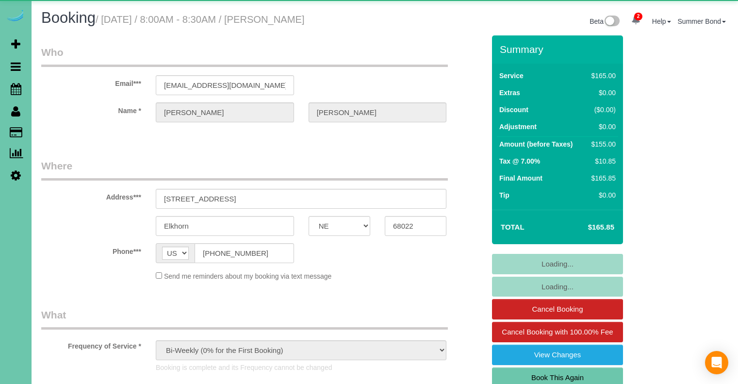
select select "NE"
select select "object:677"
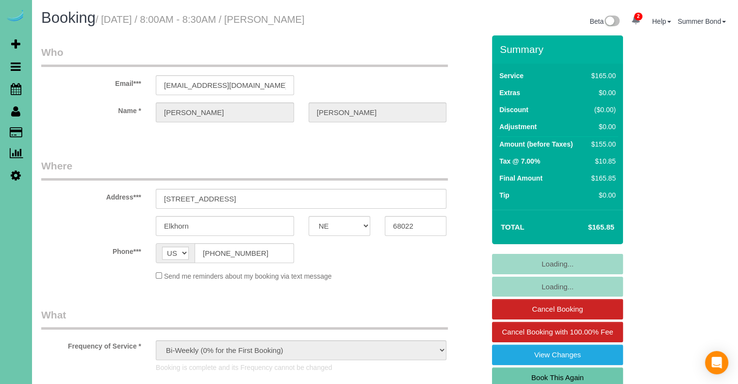
select select "number:35"
select select "number:41"
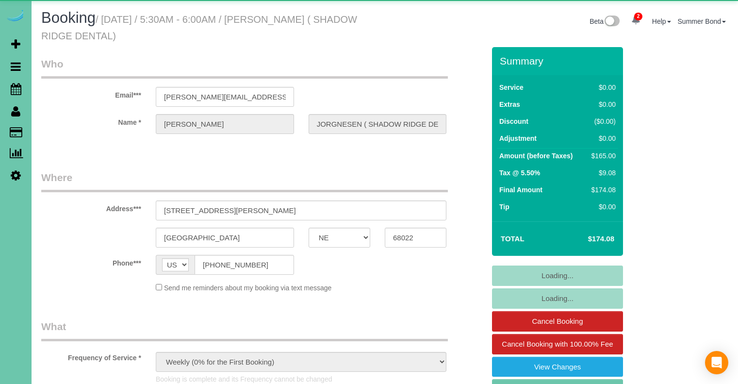
select select "NE"
select select "object:930"
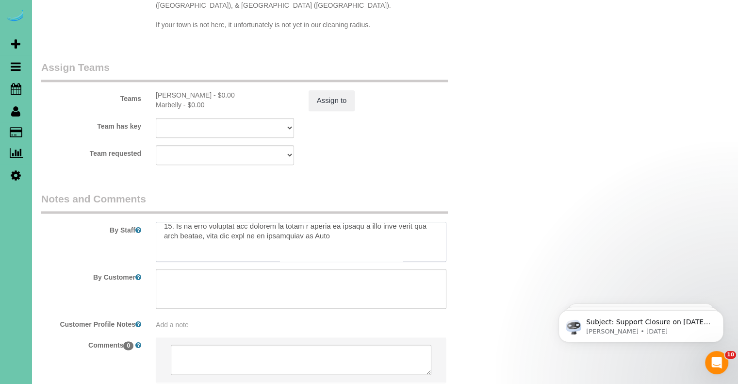
scroll to position [551, 0]
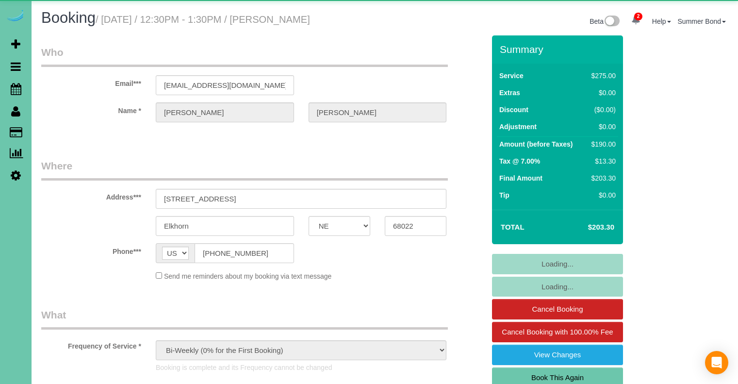
select select "NE"
select select "object:935"
select select "NE"
select select "object:731"
select select "string:[GEOGRAPHIC_DATA]"
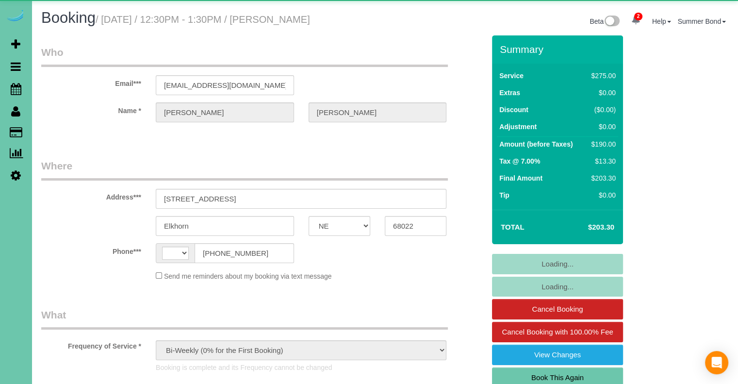
select select "string:fspay-ad71c405-92ba-4d27-b424-bbbbd1b5c068"
